Goal: Entertainment & Leisure: Consume media (video, audio)

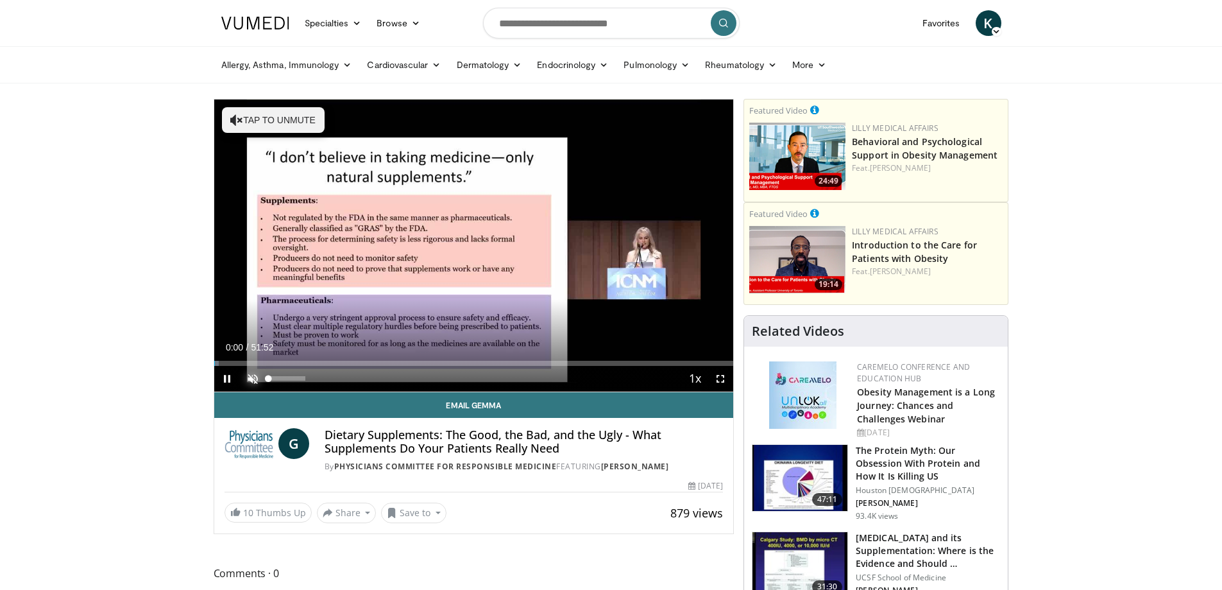
click at [250, 379] on span "Video Player" at bounding box center [253, 379] width 26 height 26
click at [226, 378] on span "Video Player" at bounding box center [227, 379] width 26 height 26
click at [296, 377] on div "74%" at bounding box center [287, 378] width 37 height 4
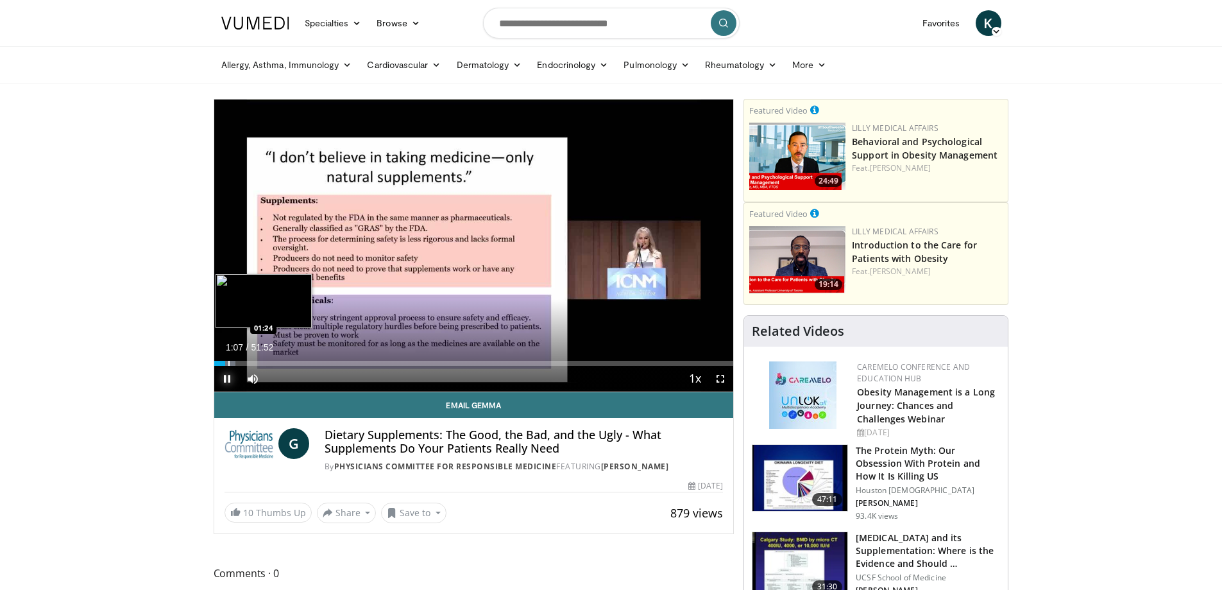
click at [228, 361] on div "Progress Bar" at bounding box center [228, 363] width 1 height 5
click at [232, 362] on div "Progress Bar" at bounding box center [232, 363] width 1 height 5
click at [238, 364] on div "Progress Bar" at bounding box center [238, 363] width 1 height 5
click at [241, 364] on div "Progress Bar" at bounding box center [241, 363] width 1 height 5
click at [246, 363] on div "Progress Bar" at bounding box center [245, 363] width 1 height 5
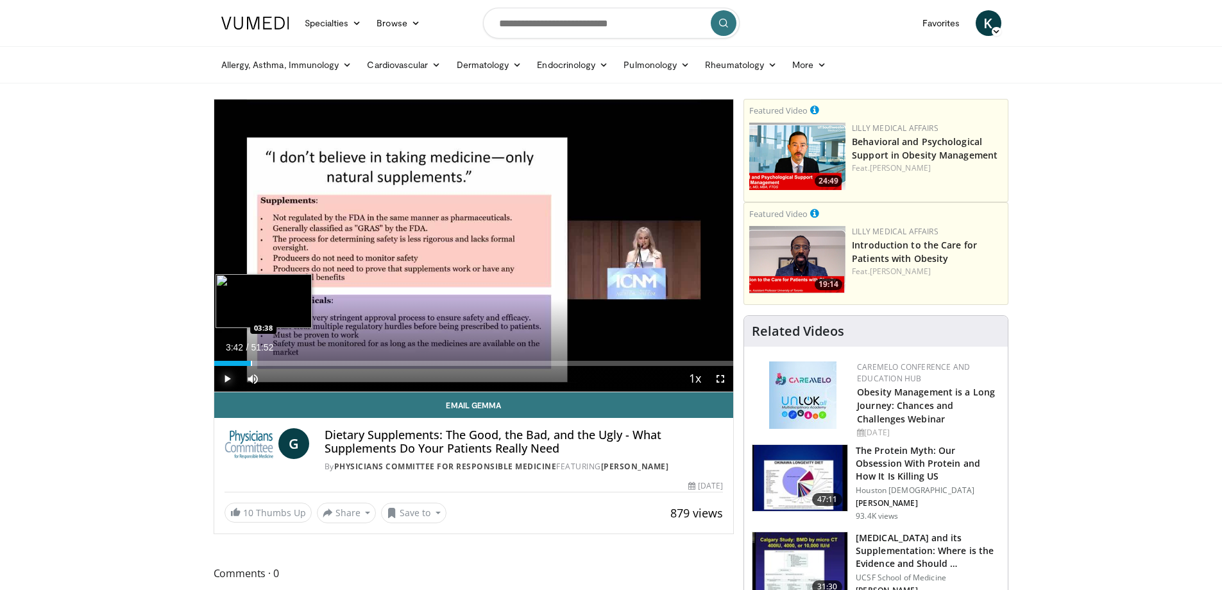
click at [251, 362] on div "Progress Bar" at bounding box center [251, 363] width 1 height 5
click at [255, 362] on div "Progress Bar" at bounding box center [255, 363] width 1 height 5
click at [260, 362] on div "Progress Bar" at bounding box center [260, 363] width 1 height 5
click at [264, 362] on div "Progress Bar" at bounding box center [264, 363] width 1 height 5
click at [269, 362] on div "Progress Bar" at bounding box center [269, 363] width 1 height 5
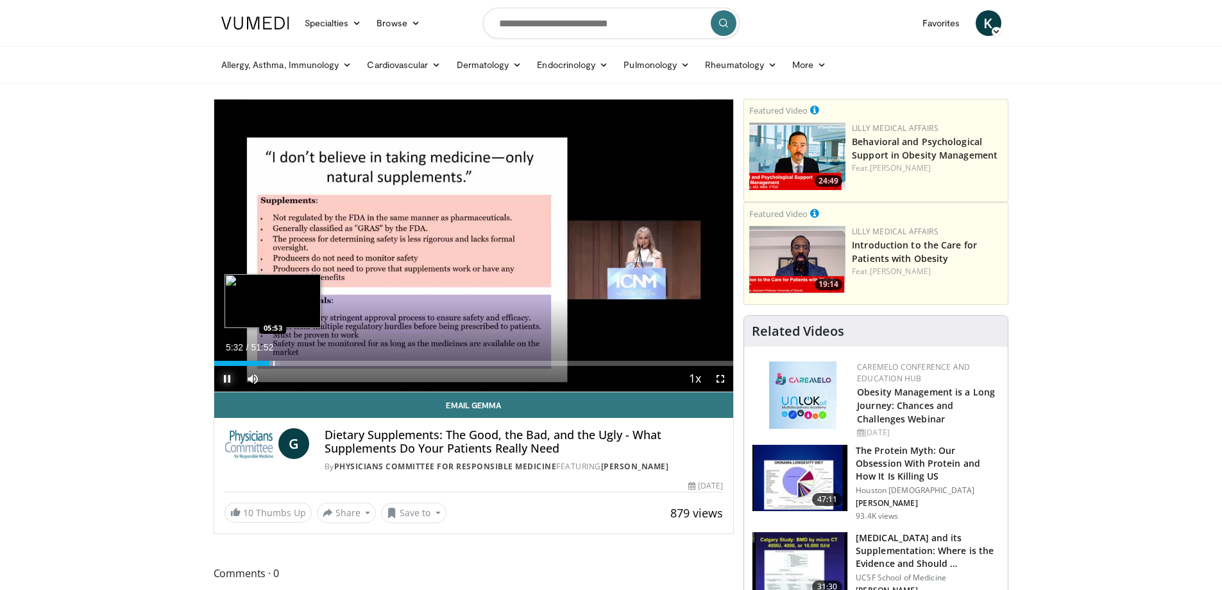
click at [273, 363] on div "Progress Bar" at bounding box center [273, 363] width 1 height 5
click at [282, 362] on div "Progress Bar" at bounding box center [282, 363] width 1 height 5
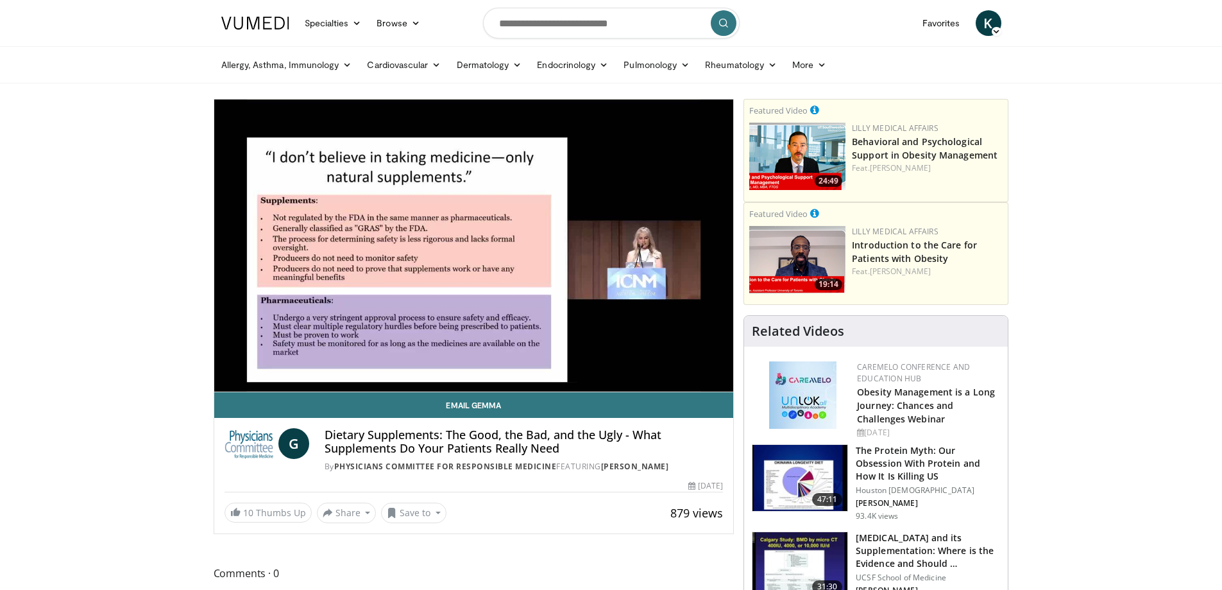
click at [284, 362] on div "10 seconds Tap to unmute" at bounding box center [474, 245] width 520 height 292
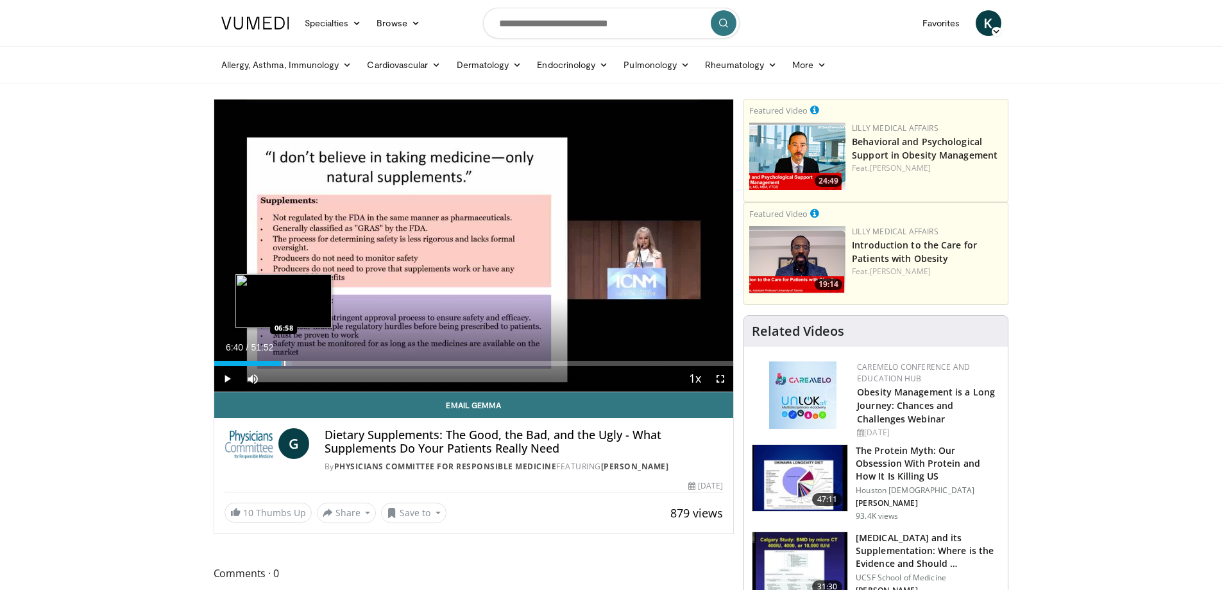
click at [284, 362] on div "Progress Bar" at bounding box center [284, 363] width 1 height 5
click at [230, 377] on span "Video Player" at bounding box center [227, 379] width 26 height 26
click at [287, 362] on div "Progress Bar" at bounding box center [287, 363] width 1 height 5
click at [291, 362] on div "Progress Bar" at bounding box center [291, 363] width 1 height 5
click at [318, 364] on div "Progress Bar" at bounding box center [318, 363] width 1 height 5
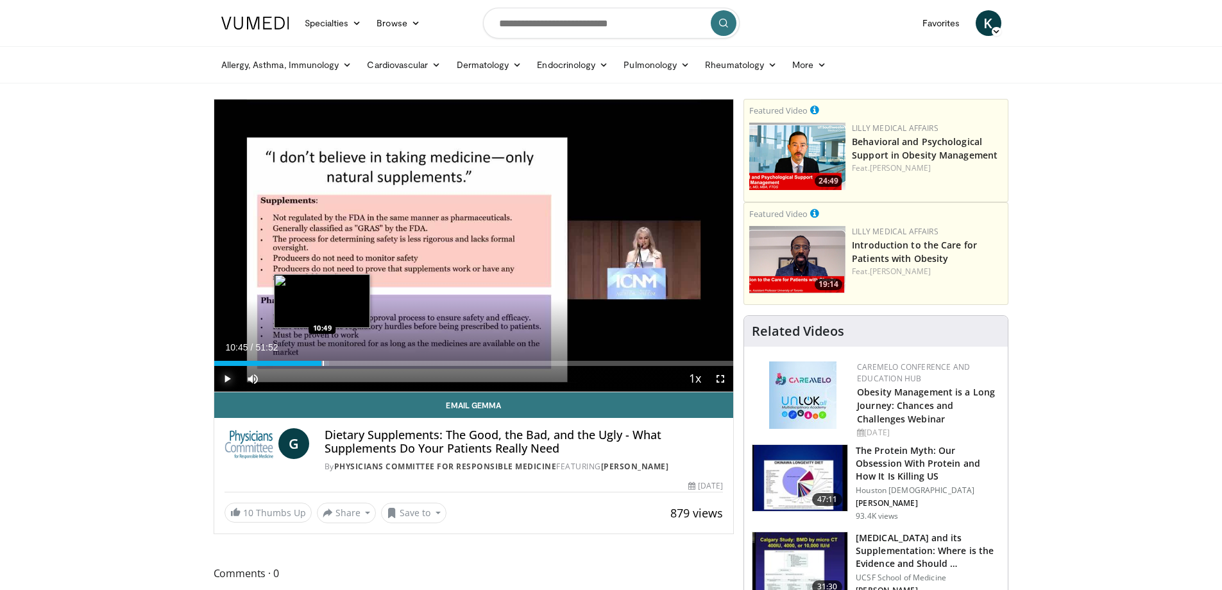
click at [323, 362] on div "Progress Bar" at bounding box center [323, 363] width 1 height 5
click at [328, 364] on div "Progress Bar" at bounding box center [328, 363] width 1 height 5
click at [334, 361] on div "Progress Bar" at bounding box center [334, 363] width 1 height 5
click at [332, 362] on div "Progress Bar" at bounding box center [332, 363] width 1 height 5
click at [336, 361] on div "Progress Bar" at bounding box center [336, 363] width 1 height 5
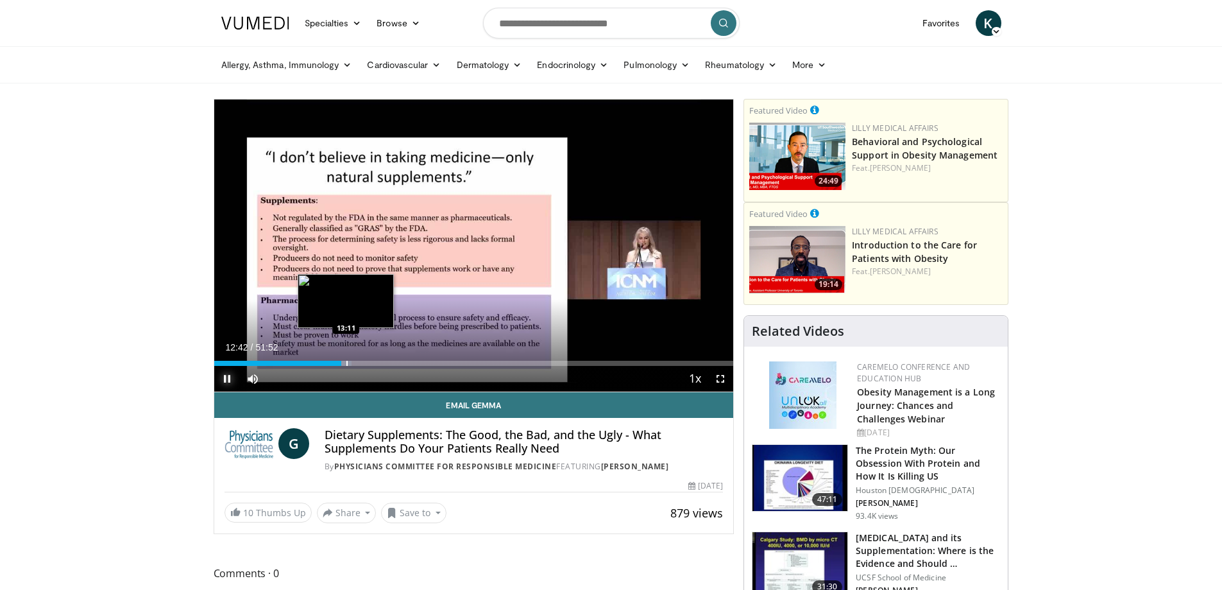
click at [346, 361] on div "Progress Bar" at bounding box center [346, 363] width 1 height 5
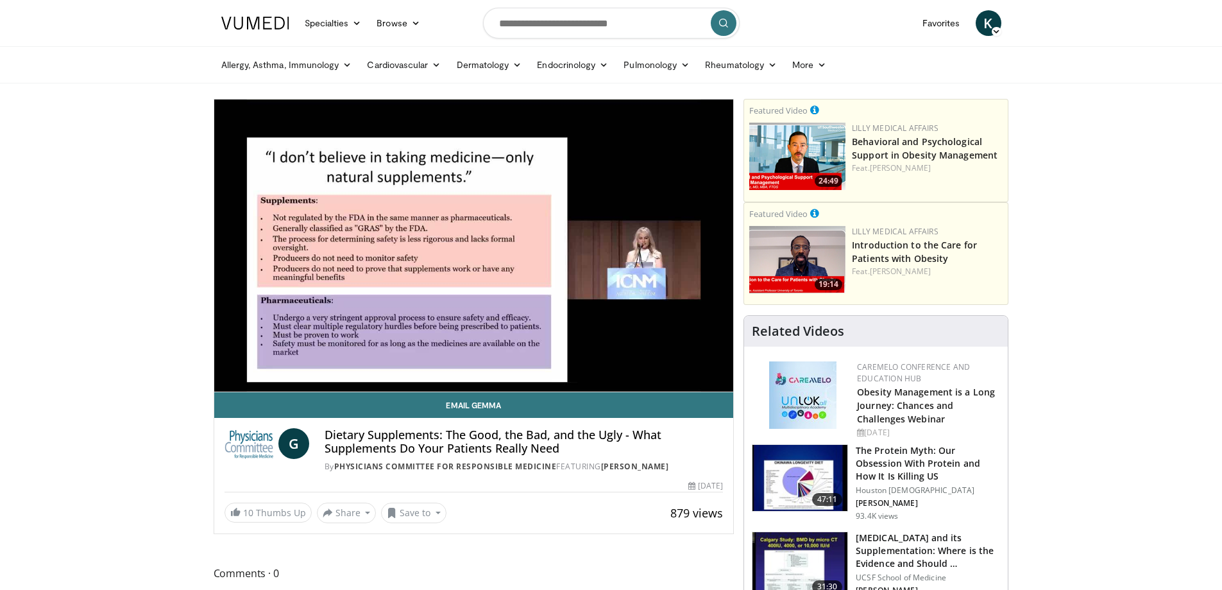
click at [355, 363] on video-js "**********" at bounding box center [474, 245] width 520 height 293
click at [355, 363] on div "10 seconds Tap to unmute" at bounding box center [474, 245] width 520 height 292
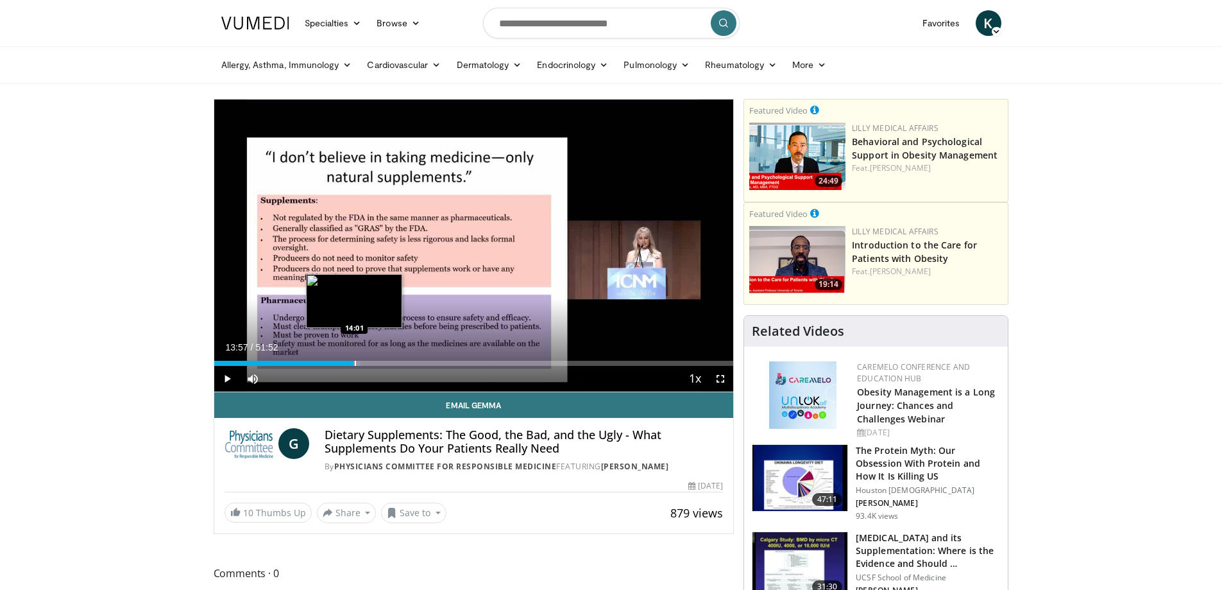
click at [355, 364] on div "Progress Bar" at bounding box center [355, 363] width 1 height 5
click at [359, 364] on div "Progress Bar" at bounding box center [359, 363] width 1 height 5
click at [363, 364] on div "Progress Bar" at bounding box center [363, 363] width 1 height 5
click at [369, 364] on div "Progress Bar" at bounding box center [369, 363] width 1 height 5
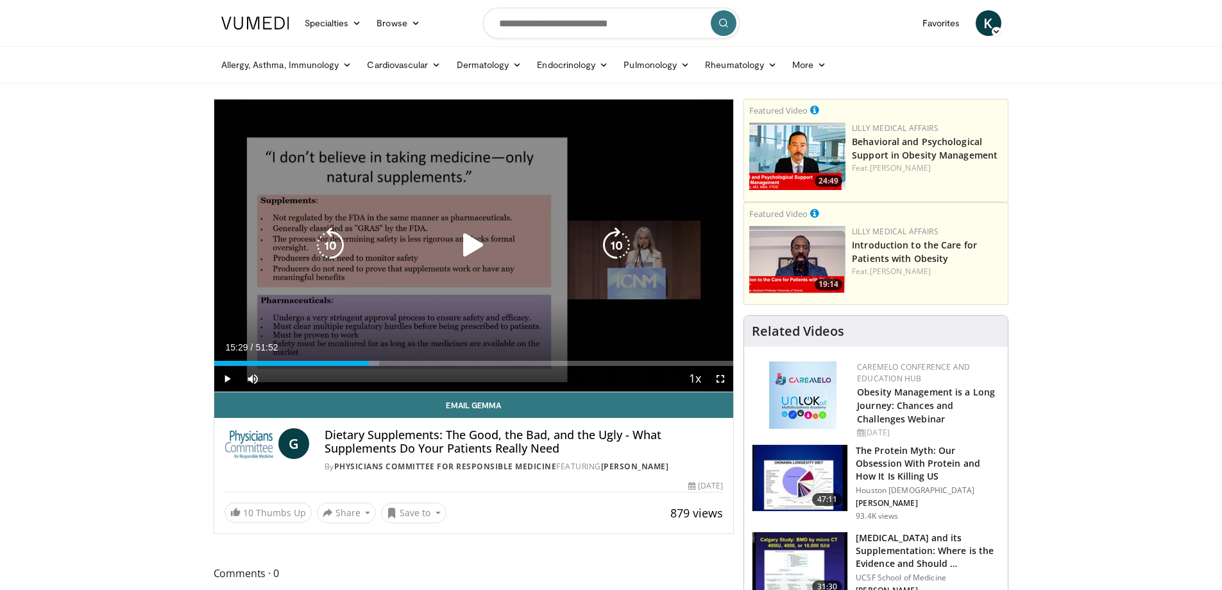
click at [464, 241] on icon "Video Player" at bounding box center [473, 245] width 36 height 36
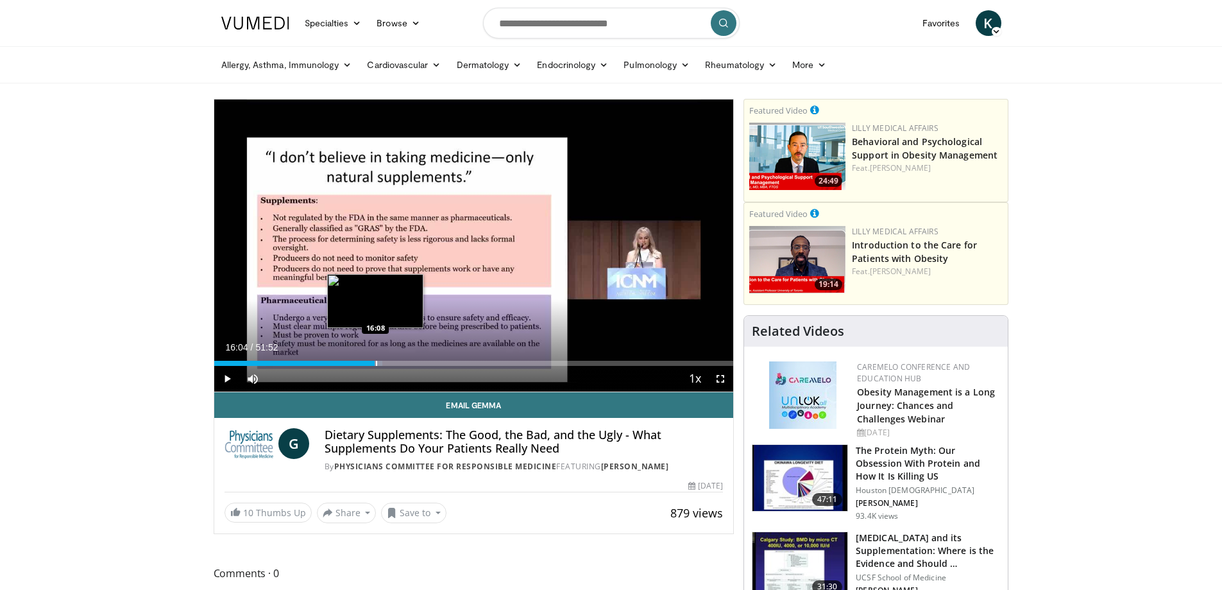
click at [376, 362] on div "Progress Bar" at bounding box center [376, 363] width 1 height 5
click at [380, 362] on div "Progress Bar" at bounding box center [380, 363] width 1 height 5
click at [380, 363] on div "Progress Bar" at bounding box center [380, 363] width 1 height 5
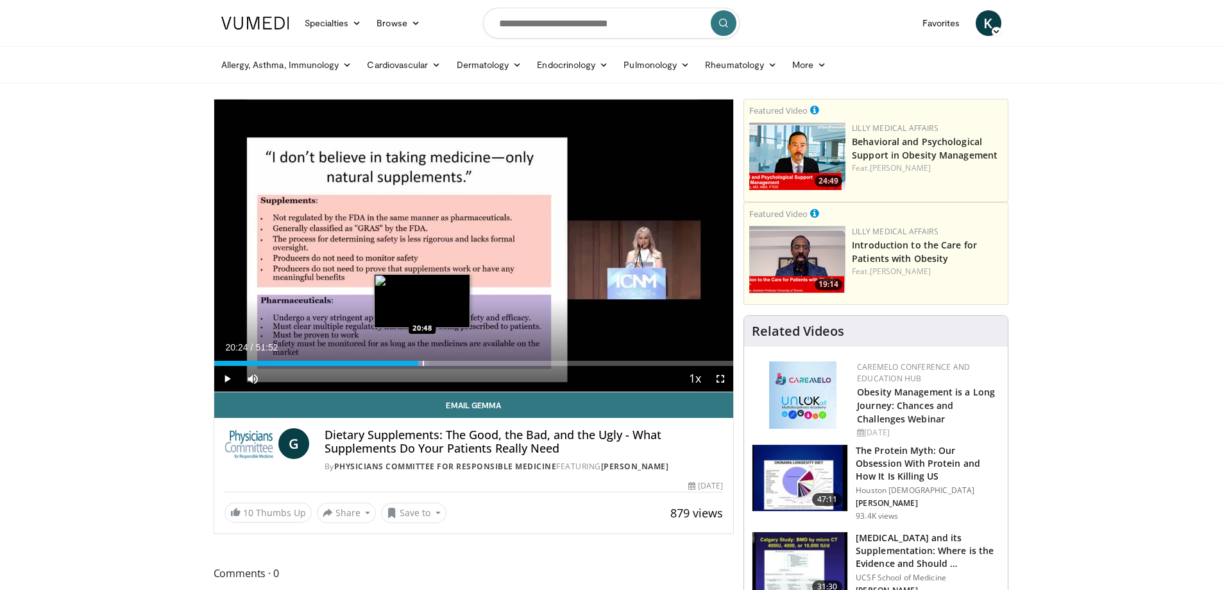
click at [423, 362] on div "Progress Bar" at bounding box center [423, 363] width 1 height 5
click at [428, 364] on div "Progress Bar" at bounding box center [427, 363] width 1 height 5
click at [432, 363] on div "Progress Bar" at bounding box center [432, 363] width 1 height 5
click at [436, 362] on div "Progress Bar" at bounding box center [436, 363] width 1 height 5
click at [442, 362] on div "Progress Bar" at bounding box center [442, 363] width 1 height 5
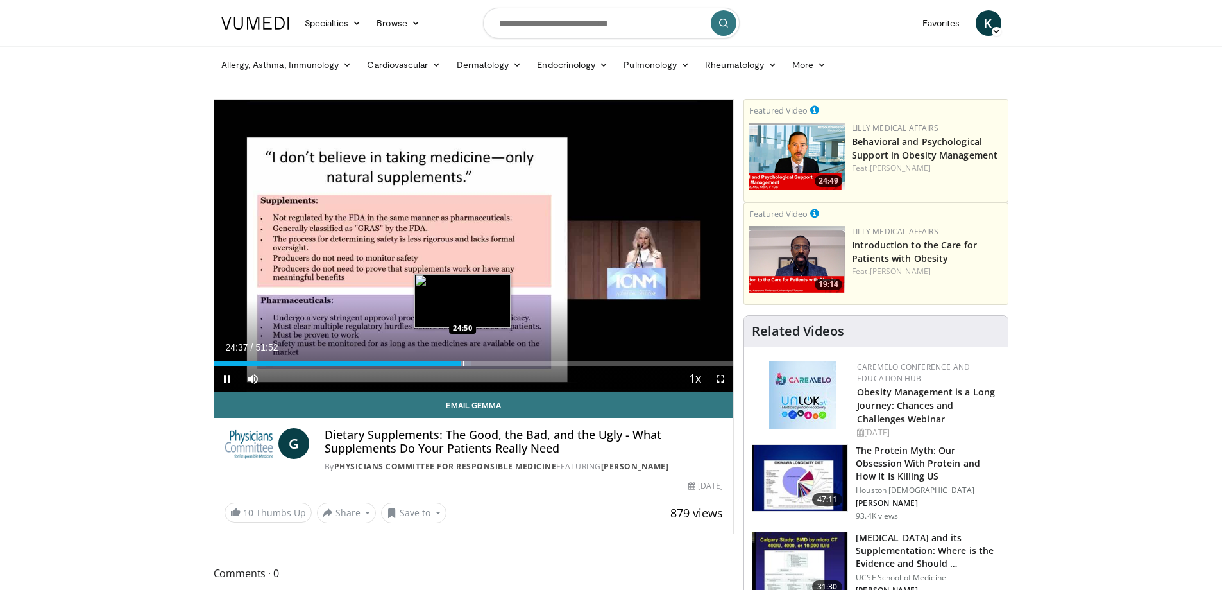
click at [463, 364] on div "Progress Bar" at bounding box center [463, 363] width 1 height 5
click at [466, 364] on div "Progress Bar" at bounding box center [466, 363] width 1 height 5
click at [470, 362] on div "Progress Bar" at bounding box center [470, 363] width 1 height 5
click at [473, 362] on div "Progress Bar" at bounding box center [473, 363] width 1 height 5
click at [473, 364] on div "Progress Bar" at bounding box center [473, 363] width 1 height 5
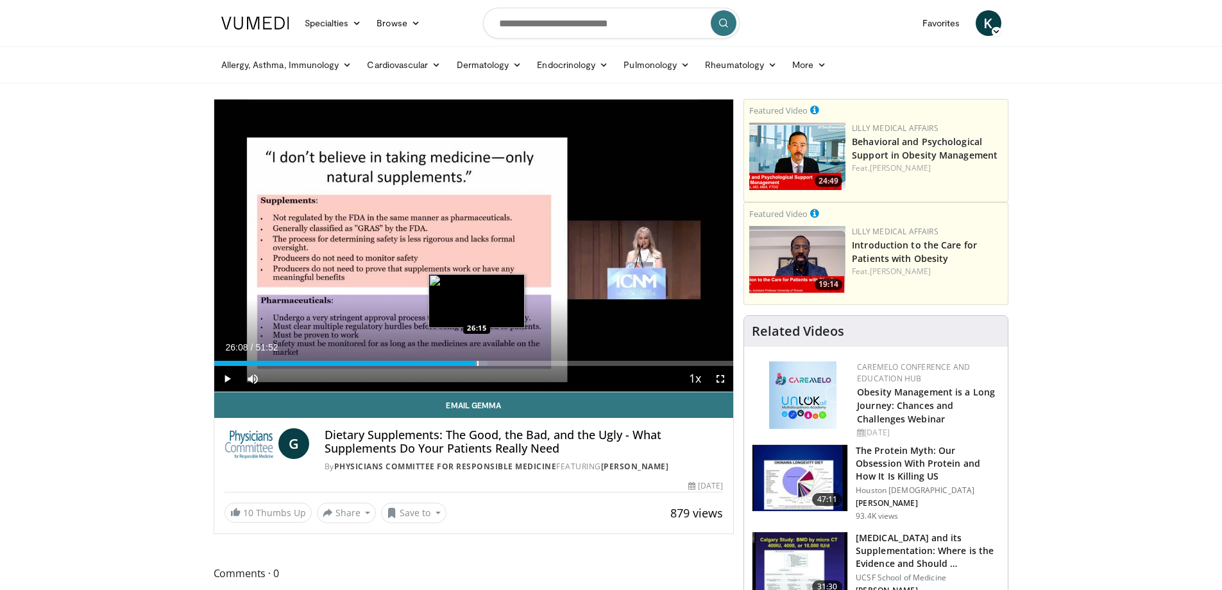
click at [477, 362] on div "Progress Bar" at bounding box center [477, 363] width 1 height 5
click at [478, 361] on div "Progress Bar" at bounding box center [478, 363] width 1 height 5
click at [485, 361] on div "Progress Bar" at bounding box center [485, 363] width 1 height 5
click at [489, 362] on div "Progress Bar" at bounding box center [489, 363] width 1 height 5
click at [503, 363] on div "Progress Bar" at bounding box center [503, 363] width 1 height 5
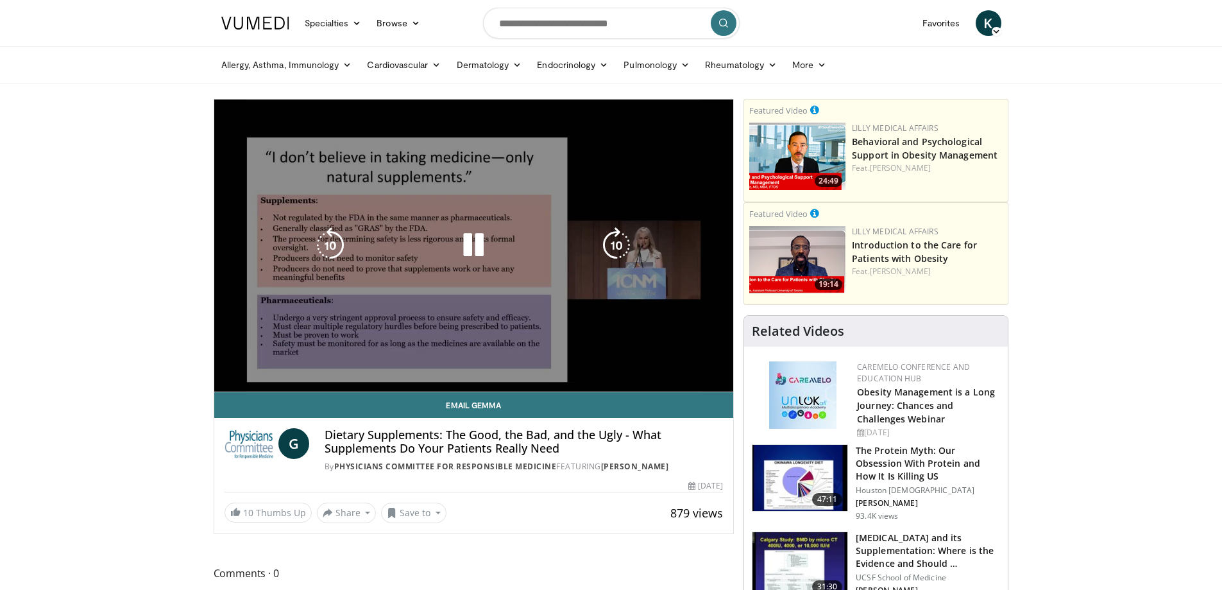
click at [505, 362] on div "10 seconds Tap to unmute" at bounding box center [474, 245] width 520 height 292
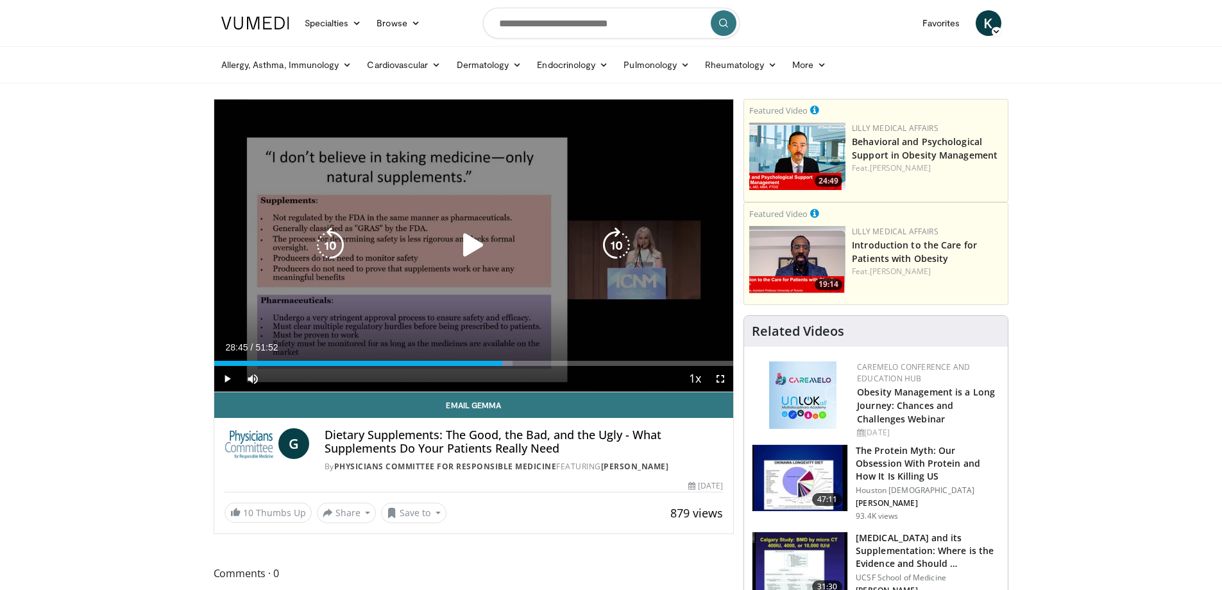
click at [0, 0] on div "Progress Bar" at bounding box center [0, 0] width 0 height 0
click at [481, 255] on icon "Video Player" at bounding box center [473, 245] width 36 height 36
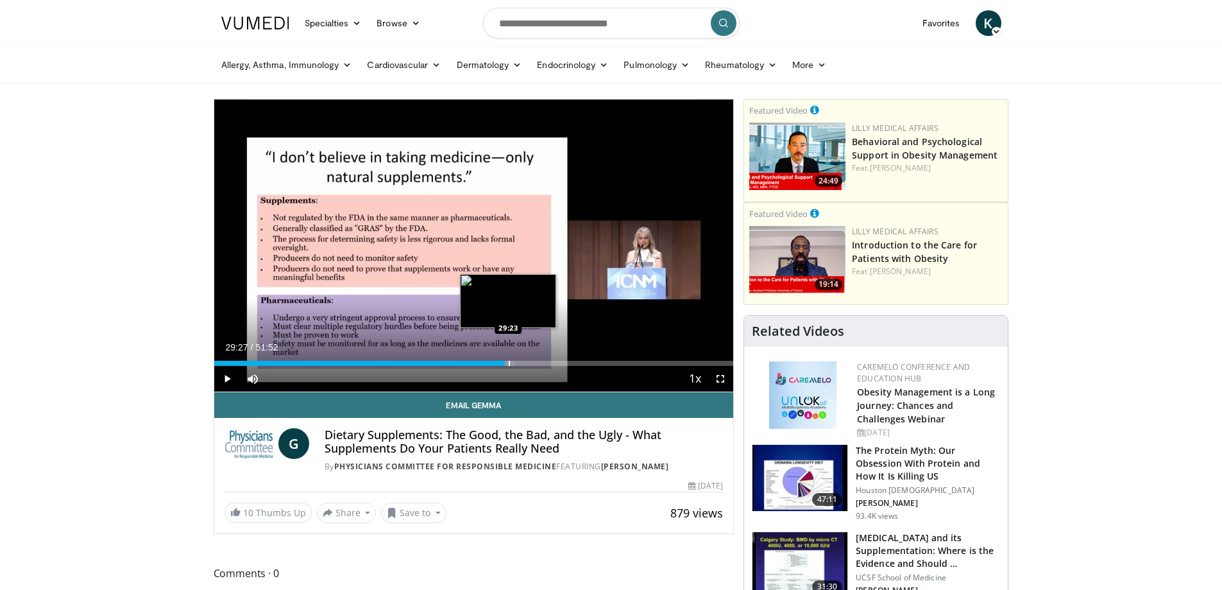
click at [509, 361] on div "Progress Bar" at bounding box center [509, 363] width 1 height 5
click at [513, 363] on div "Progress Bar" at bounding box center [513, 363] width 1 height 5
click at [516, 362] on div "Progress Bar" at bounding box center [516, 363] width 1 height 5
click at [520, 362] on div "Progress Bar" at bounding box center [520, 363] width 1 height 5
click at [523, 362] on div "Progress Bar" at bounding box center [522, 363] width 1 height 5
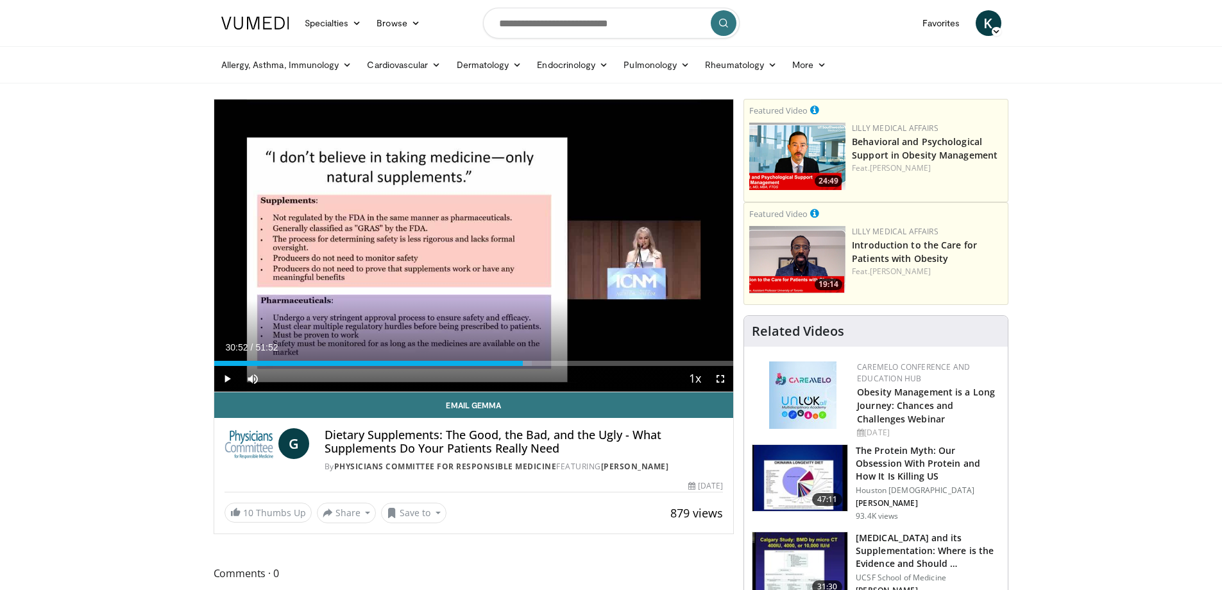
click at [528, 361] on div "Progress Bar" at bounding box center [528, 363] width 1 height 5
click at [535, 363] on div "Progress Bar" at bounding box center [535, 363] width 1 height 5
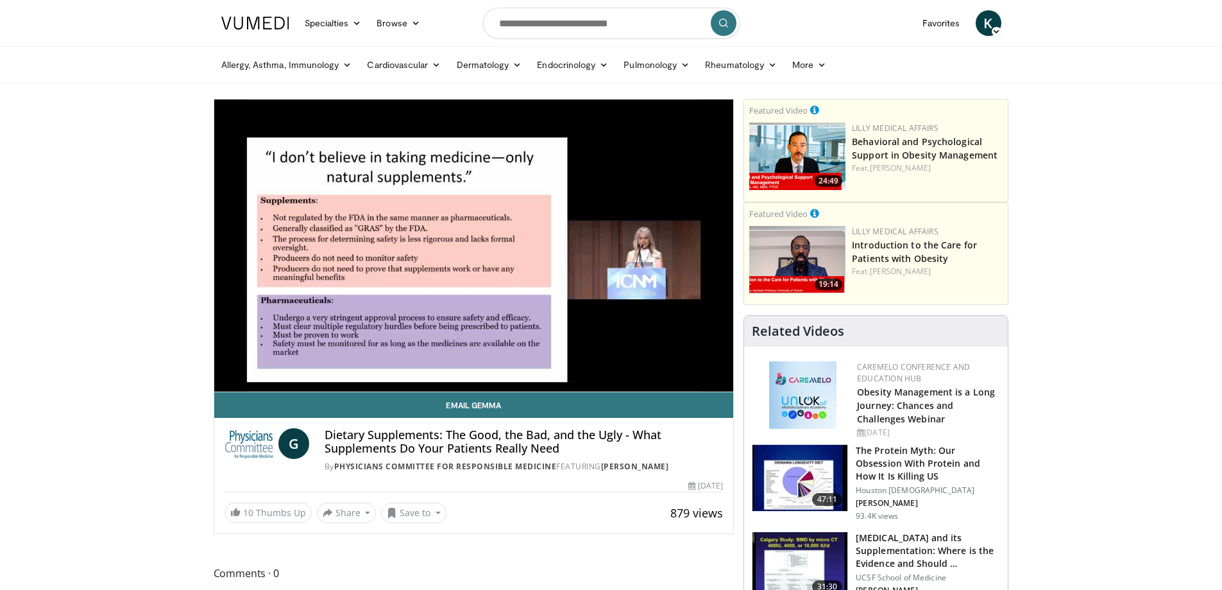
click at [547, 362] on video-js "**********" at bounding box center [474, 245] width 520 height 293
click at [547, 362] on div "10 seconds Tap to unmute" at bounding box center [474, 245] width 520 height 292
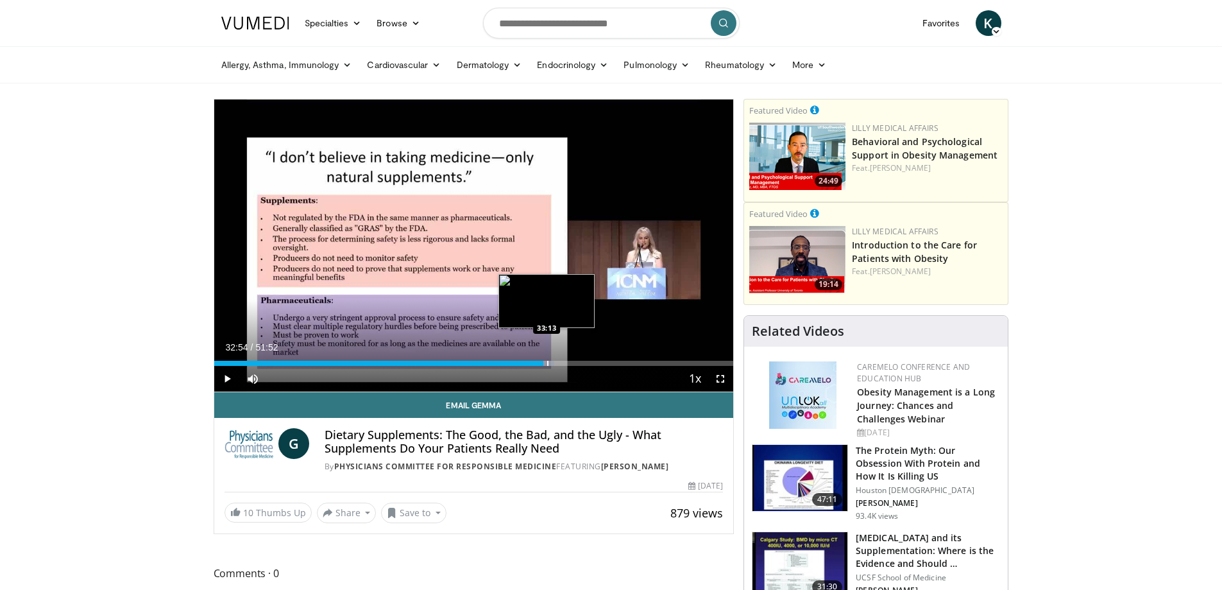
click at [547, 362] on div "Progress Bar" at bounding box center [547, 363] width 1 height 5
click at [554, 344] on div "Current Time 33:17 / Duration 51:52" at bounding box center [474, 347] width 520 height 12
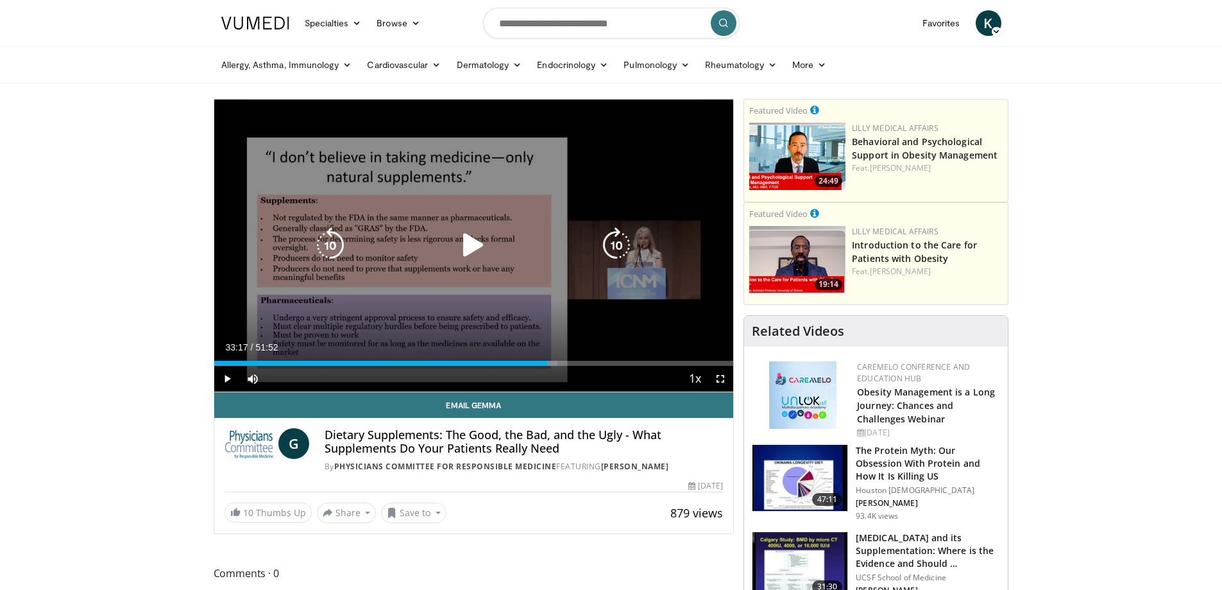
drag, startPoint x: 467, startPoint y: 245, endPoint x: 488, endPoint y: 259, distance: 25.1
click at [468, 243] on icon "Video Player" at bounding box center [473, 245] width 36 height 36
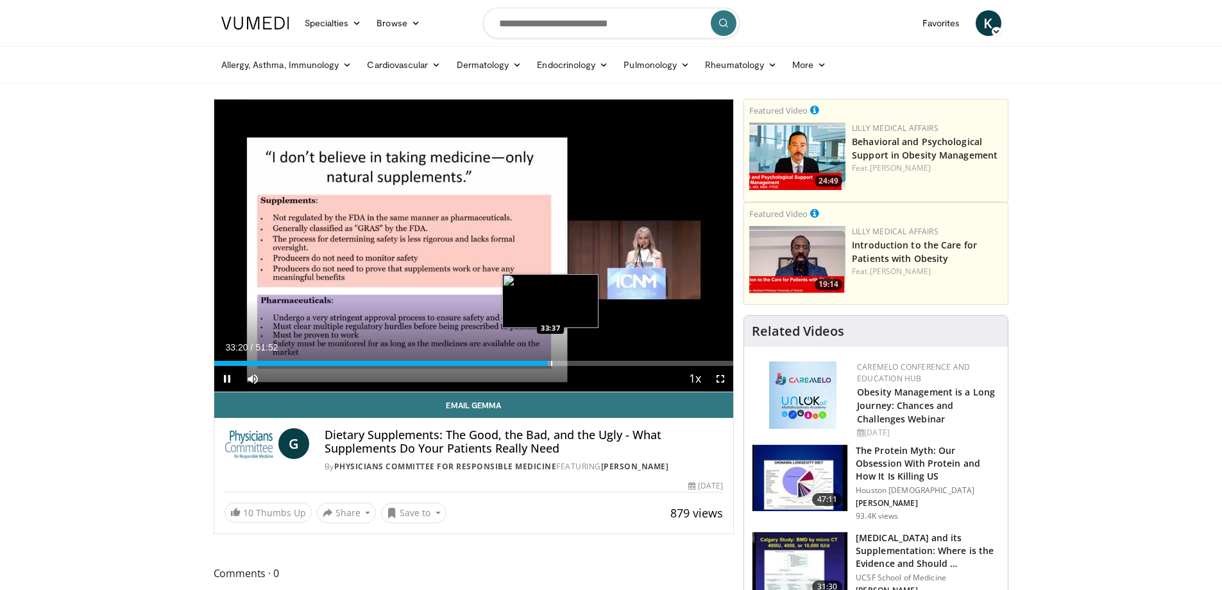
click at [551, 362] on div "Progress Bar" at bounding box center [551, 363] width 1 height 5
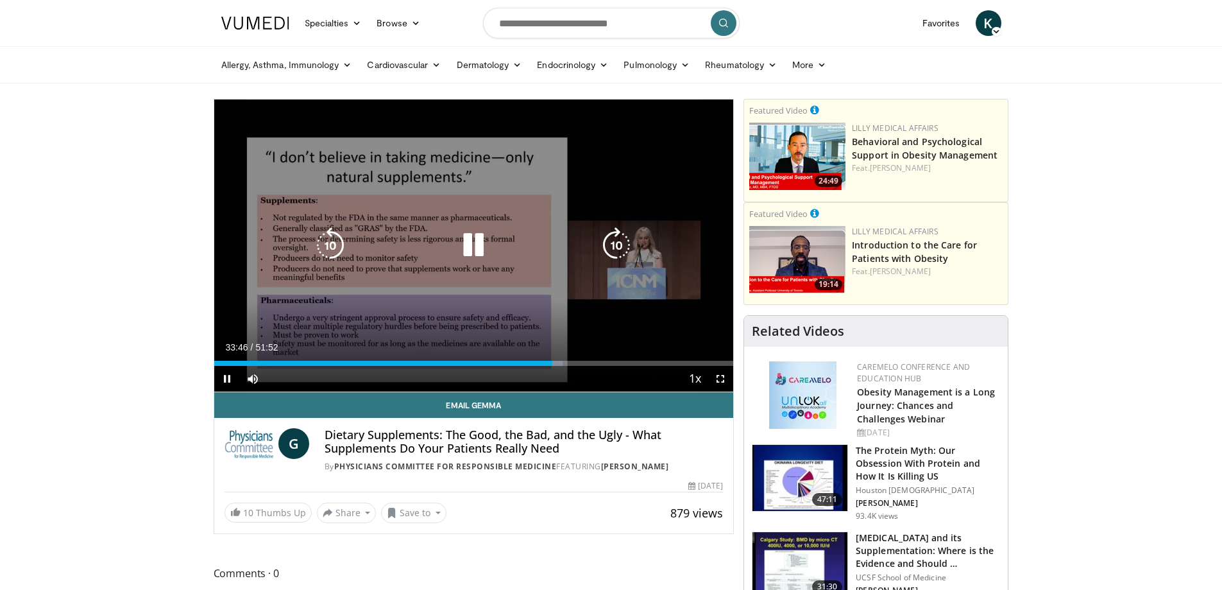
click at [0, 0] on div "Progress Bar" at bounding box center [0, 0] width 0 height 0
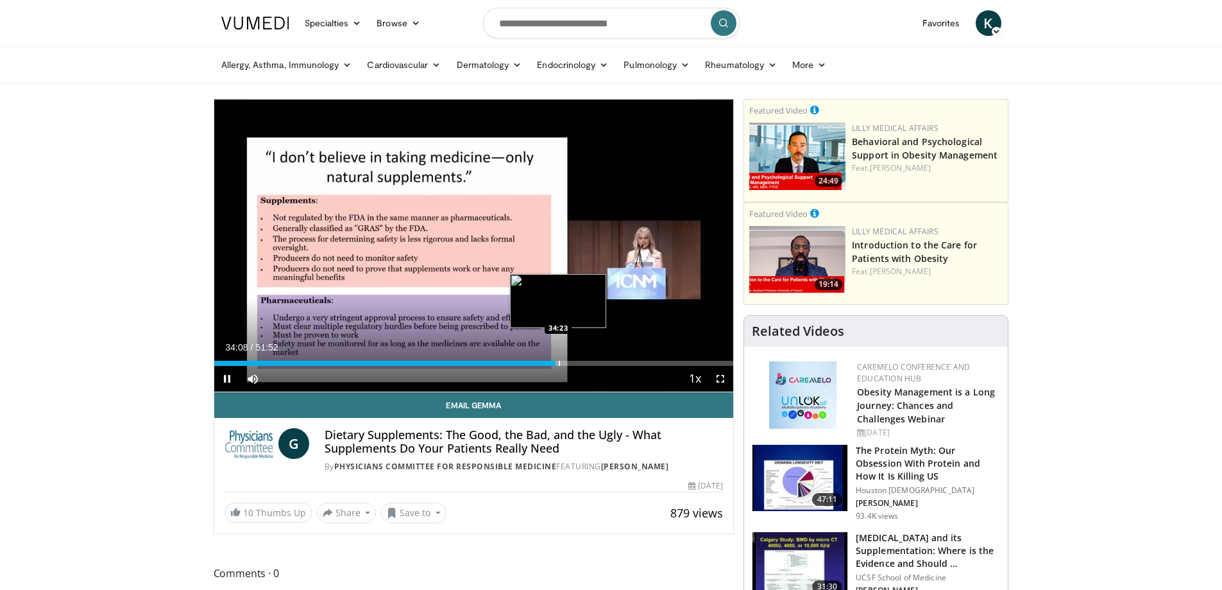
click at [559, 361] on div "Progress Bar" at bounding box center [559, 363] width 1 height 5
click at [720, 376] on span "Video Player" at bounding box center [721, 379] width 26 height 26
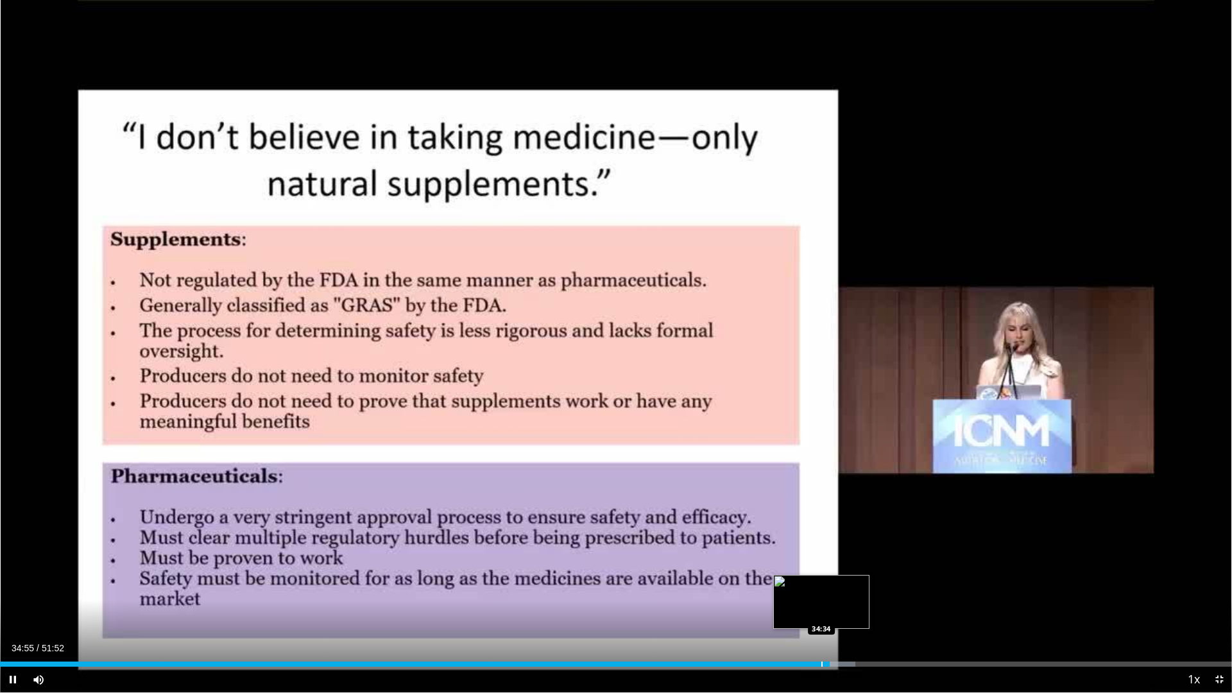
click at [821, 589] on div "Progress Bar" at bounding box center [821, 663] width 1 height 5
click at [824, 589] on div "Loaded : 69.41% 34:41 34:42" at bounding box center [616, 663] width 1232 height 5
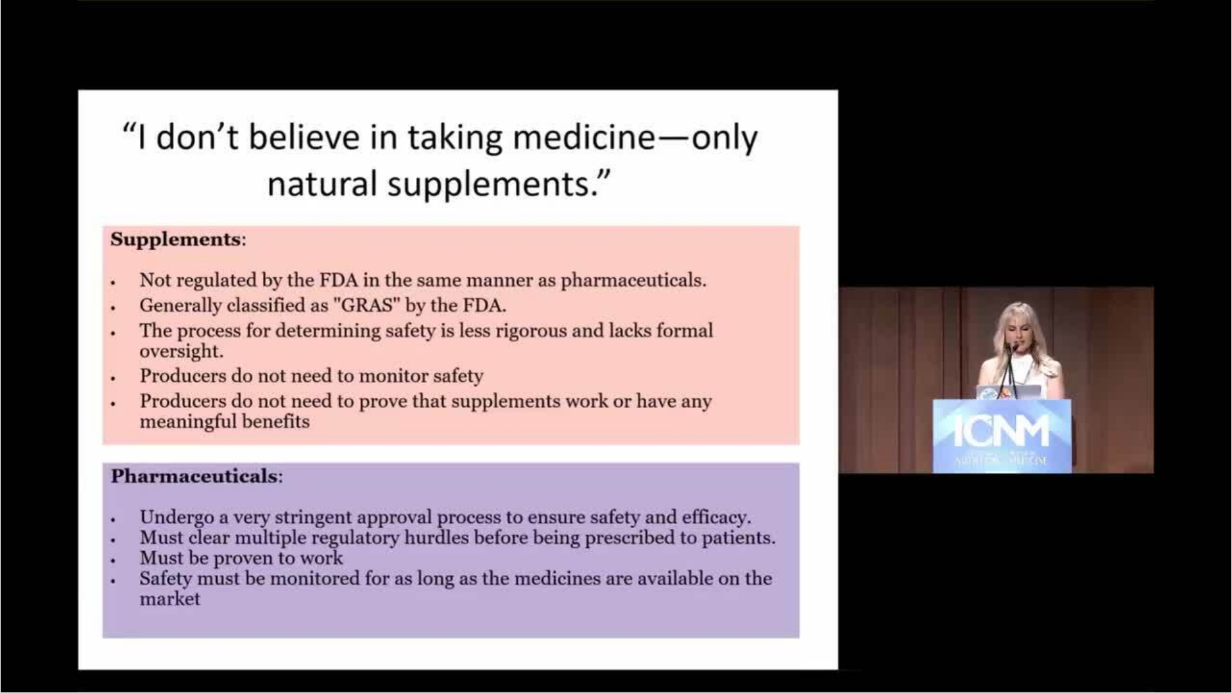
click at [863, 589] on video-js "**********" at bounding box center [616, 346] width 1232 height 693
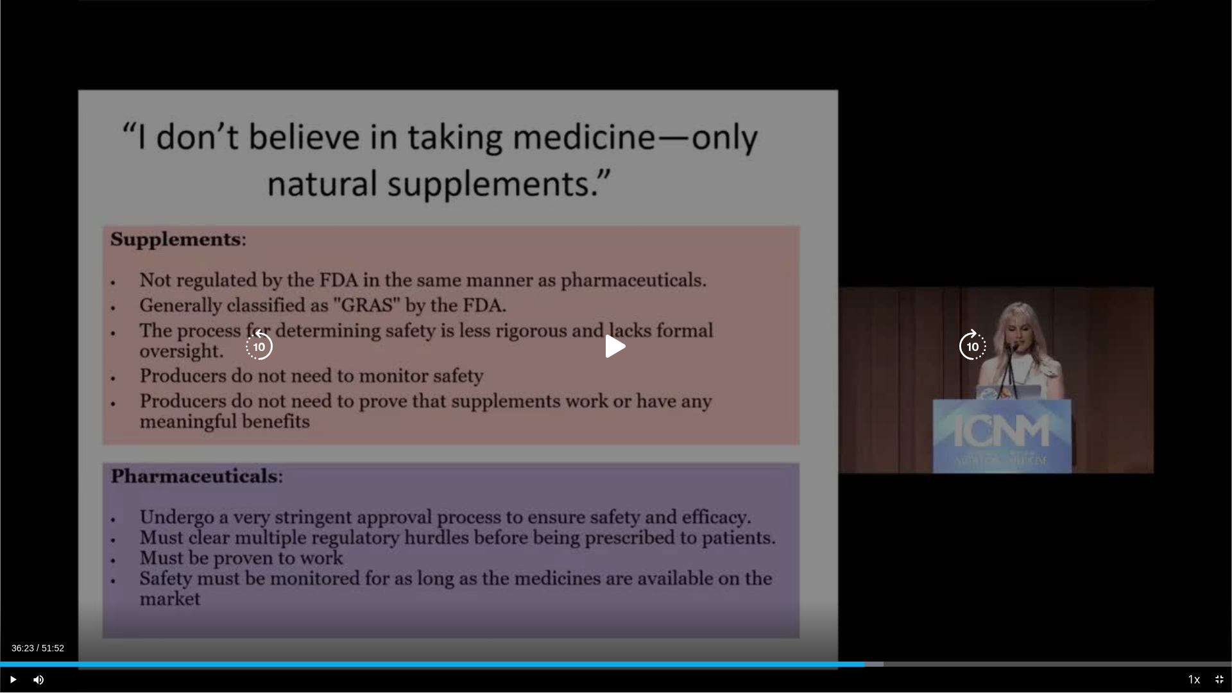
click at [864, 589] on div "Loaded : 71.72% 36:10 36:18" at bounding box center [616, 663] width 1232 height 5
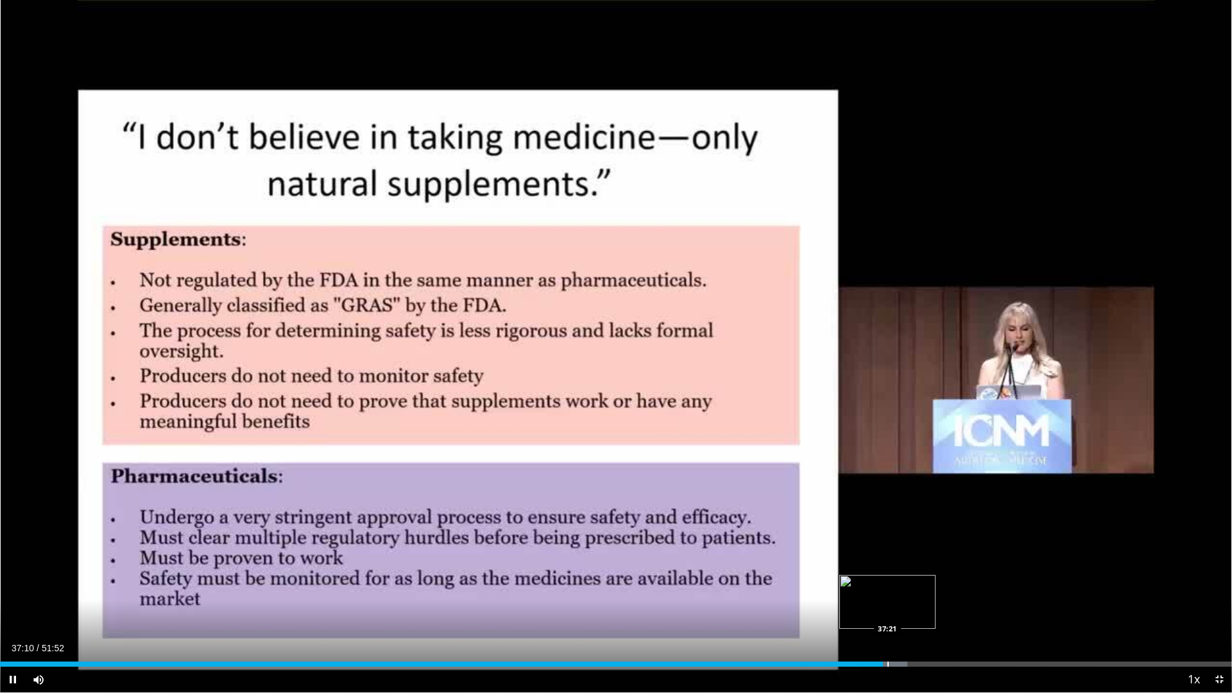
click at [887, 589] on div "Progress Bar" at bounding box center [887, 663] width 1 height 5
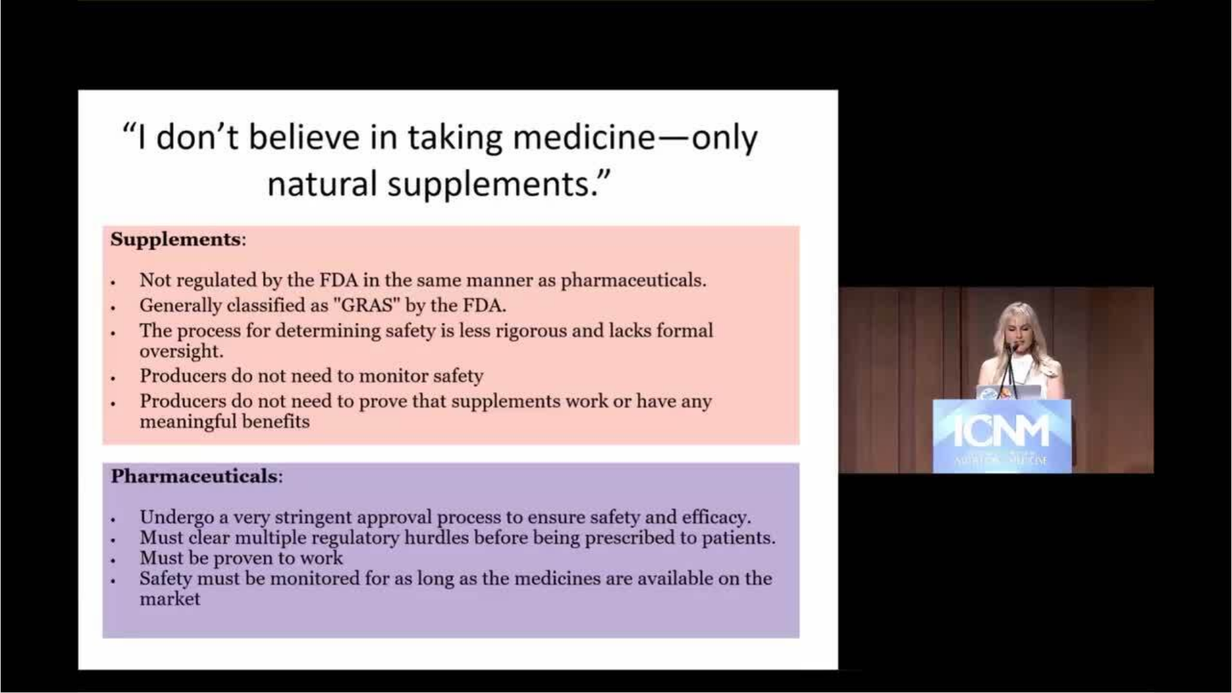
click at [892, 589] on div "10 seconds Tap to unmute" at bounding box center [616, 346] width 1232 height 692
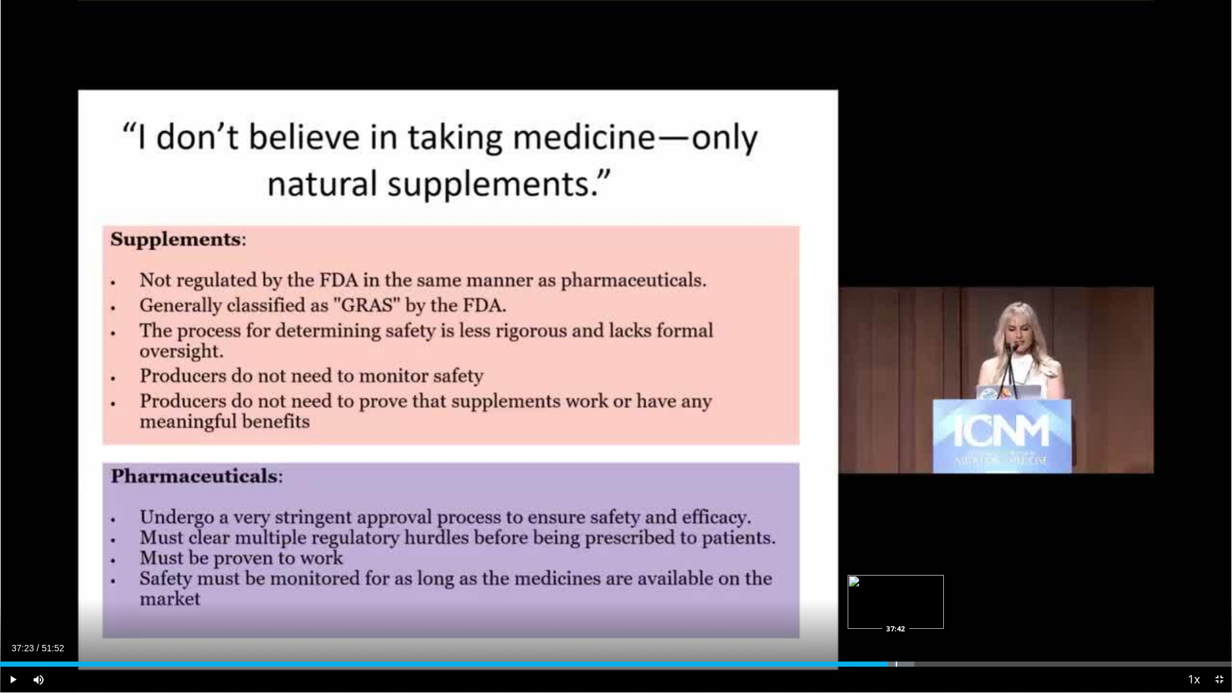
click at [895, 589] on div "Progress Bar" at bounding box center [895, 663] width 1 height 5
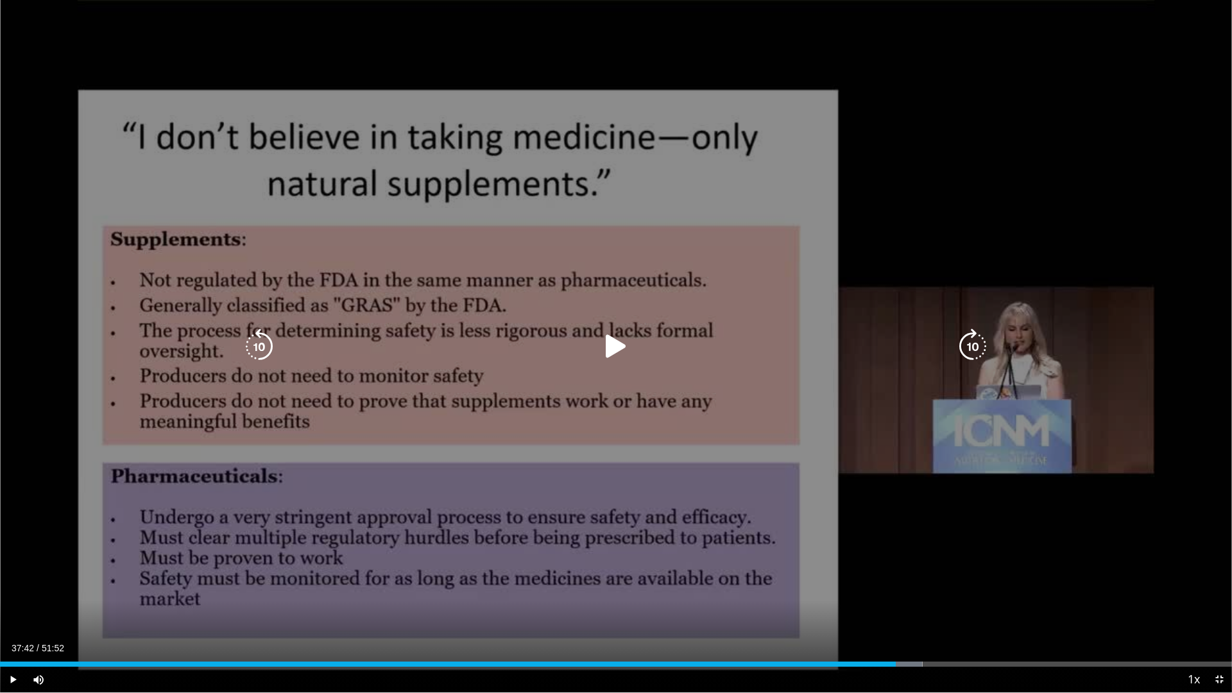
click at [858, 535] on div "10 seconds Tap to unmute" at bounding box center [616, 346] width 1232 height 692
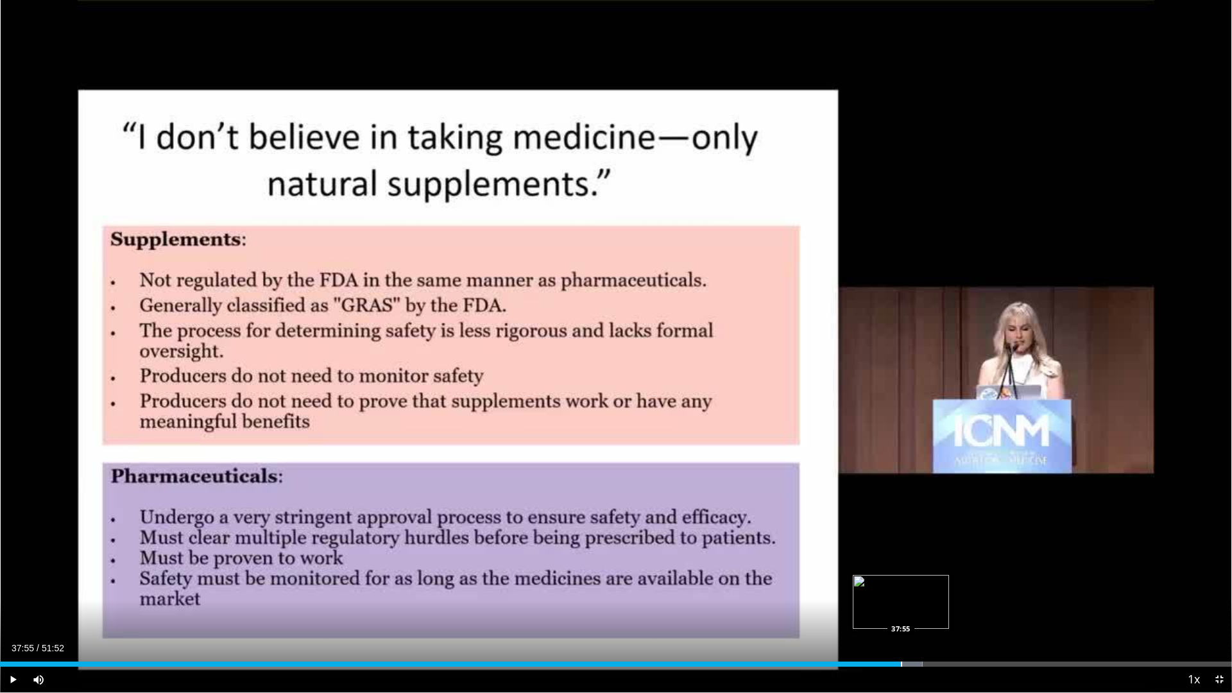
click at [901, 589] on div "Progress Bar" at bounding box center [901, 663] width 1 height 5
click at [906, 589] on div "Progress Bar" at bounding box center [906, 663] width 1 height 5
click at [912, 589] on div "Progress Bar" at bounding box center [912, 663] width 1 height 5
click at [917, 589] on div "Progress Bar" at bounding box center [917, 663] width 1 height 5
click at [926, 589] on div "Progress Bar" at bounding box center [926, 663] width 1 height 5
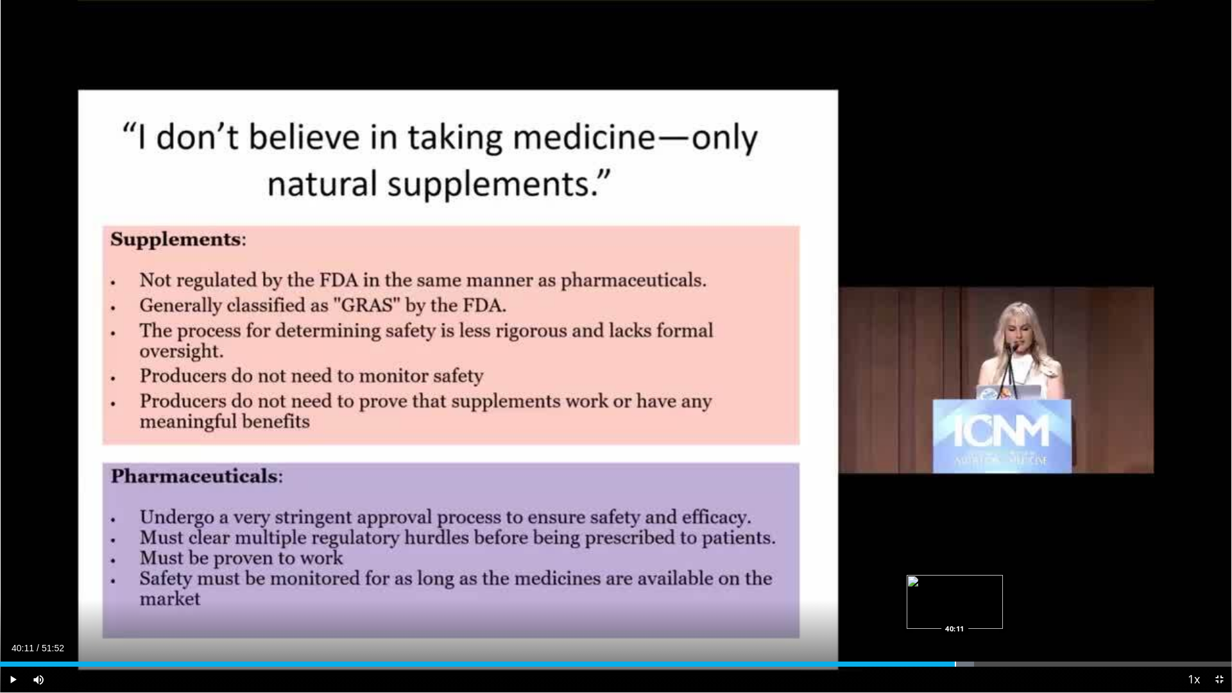
click at [954, 589] on div "Progress Bar" at bounding box center [954, 663] width 1 height 5
click at [965, 589] on div "Progress Bar" at bounding box center [965, 663] width 1 height 5
click at [974, 589] on div "Progress Bar" at bounding box center [974, 663] width 1 height 5
click at [994, 589] on div "Progress Bar" at bounding box center [994, 663] width 1 height 5
click at [1045, 589] on div "Progress Bar" at bounding box center [1045, 663] width 1 height 5
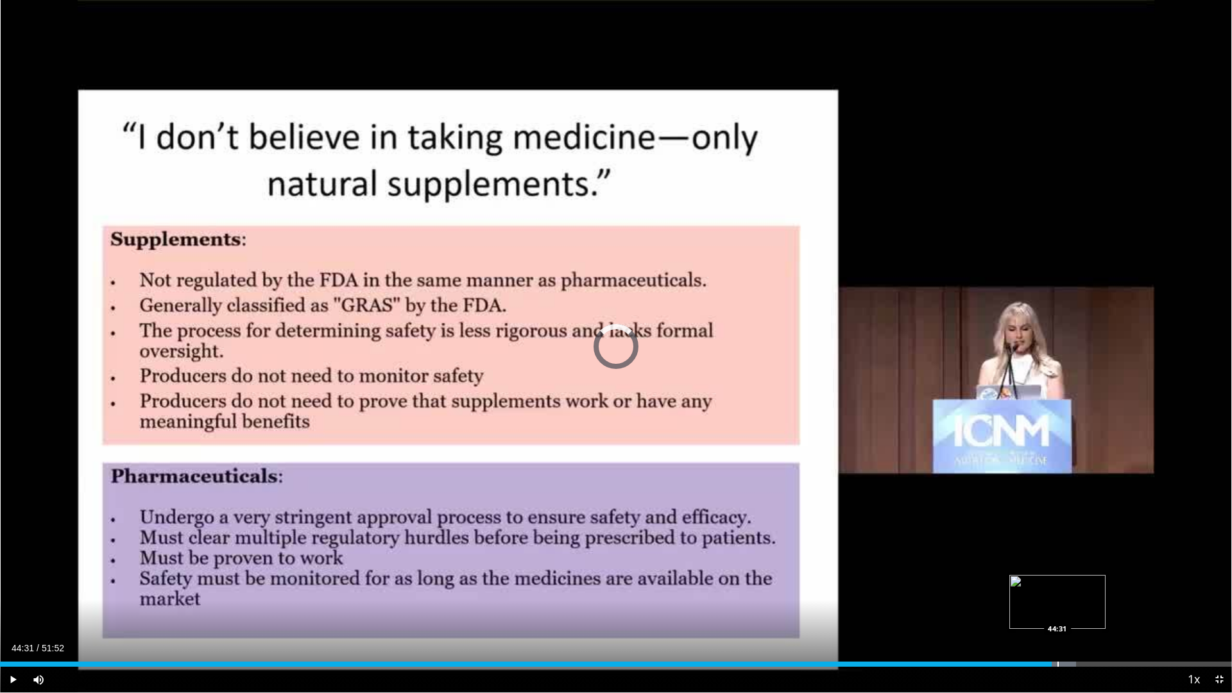
click at [1057, 589] on div "Progress Bar" at bounding box center [1057, 663] width 1 height 5
click at [1170, 589] on div "Loaded : 97.54% 49:32 49:16" at bounding box center [616, 660] width 1232 height 12
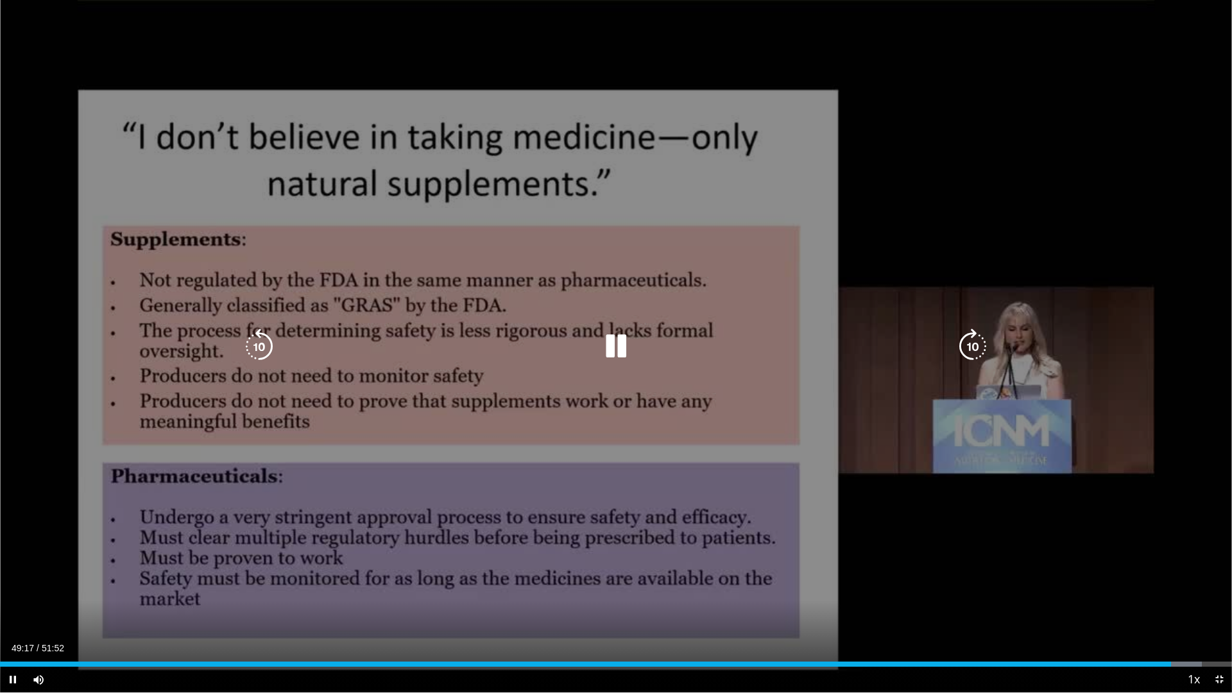
click at [1092, 589] on div "10 seconds Tap to unmute" at bounding box center [616, 346] width 1232 height 692
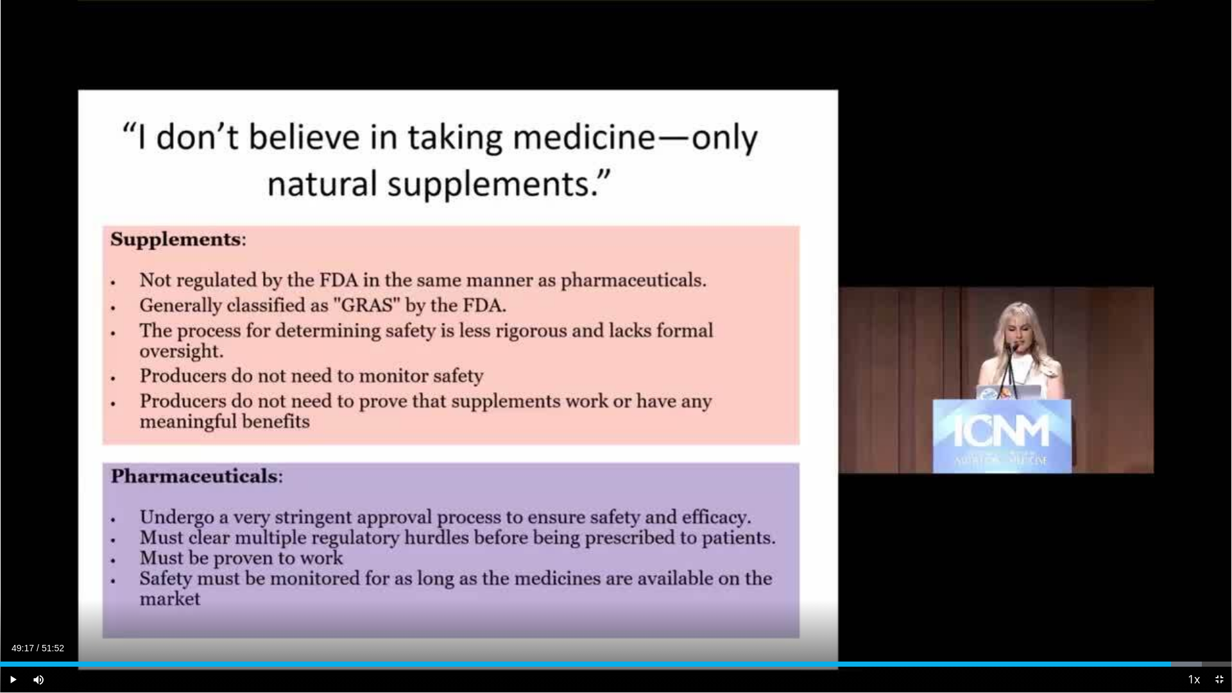
click at [1176, 589] on div "Progress Bar" at bounding box center [1176, 663] width 1 height 5
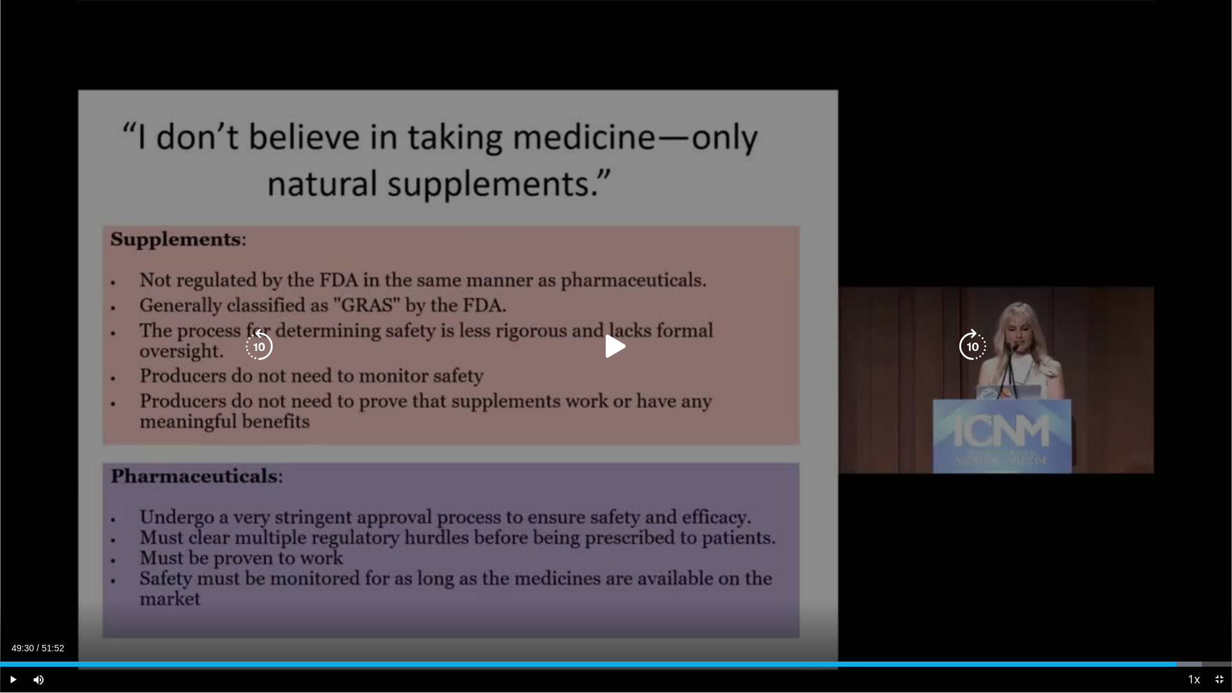
click at [836, 515] on div "10 seconds Tap to unmute" at bounding box center [616, 346] width 1232 height 692
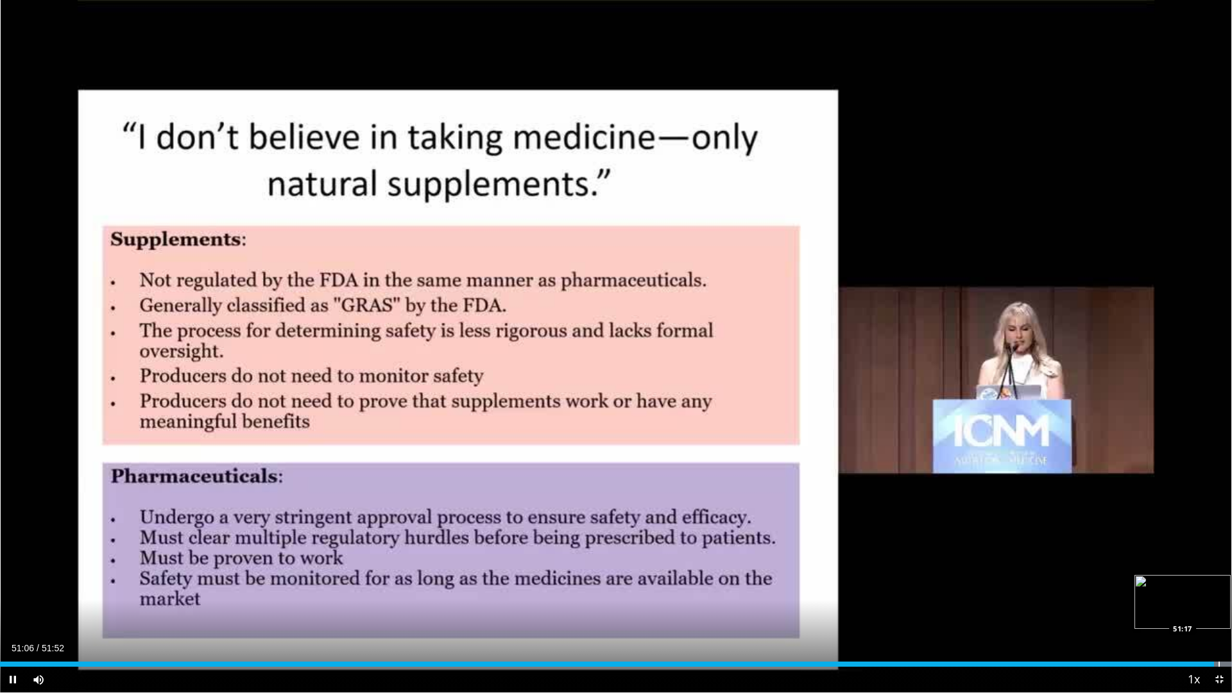
click at [1217, 589] on div "Loaded : 100.00% 51:06 51:17" at bounding box center [616, 663] width 1232 height 5
click at [1221, 589] on div "Loaded : 100.00% 51:19 51:29" at bounding box center [616, 663] width 1232 height 5
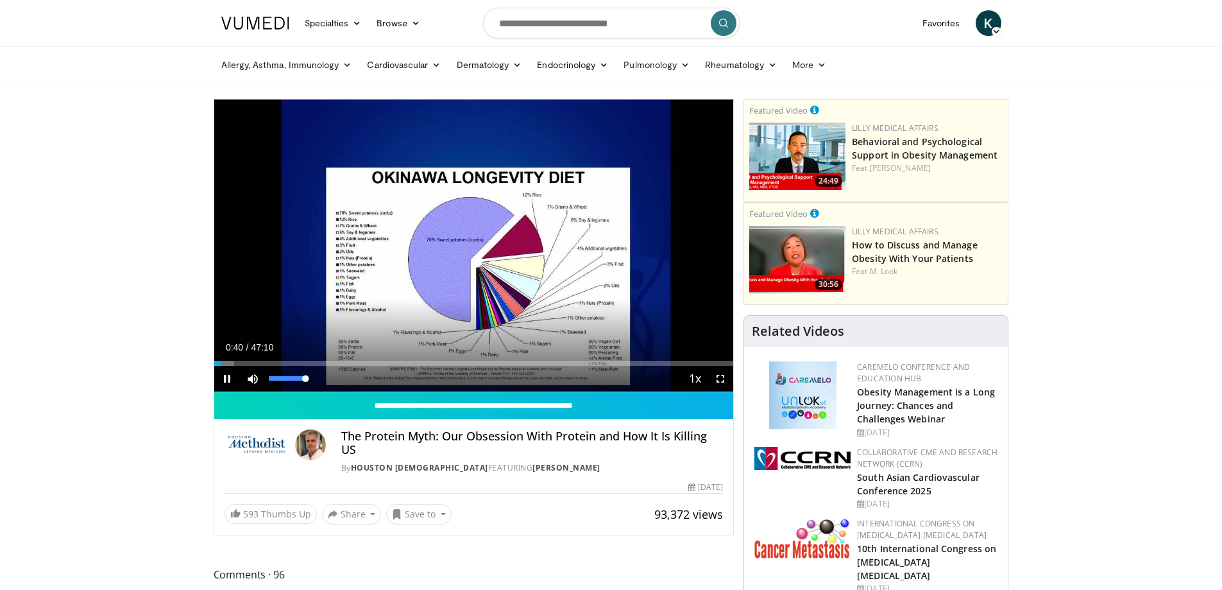
drag, startPoint x: 298, startPoint y: 378, endPoint x: 313, endPoint y: 378, distance: 14.8
click at [313, 378] on div "Mute 100%" at bounding box center [285, 379] width 90 height 26
click at [719, 377] on span "Video Player" at bounding box center [721, 379] width 26 height 26
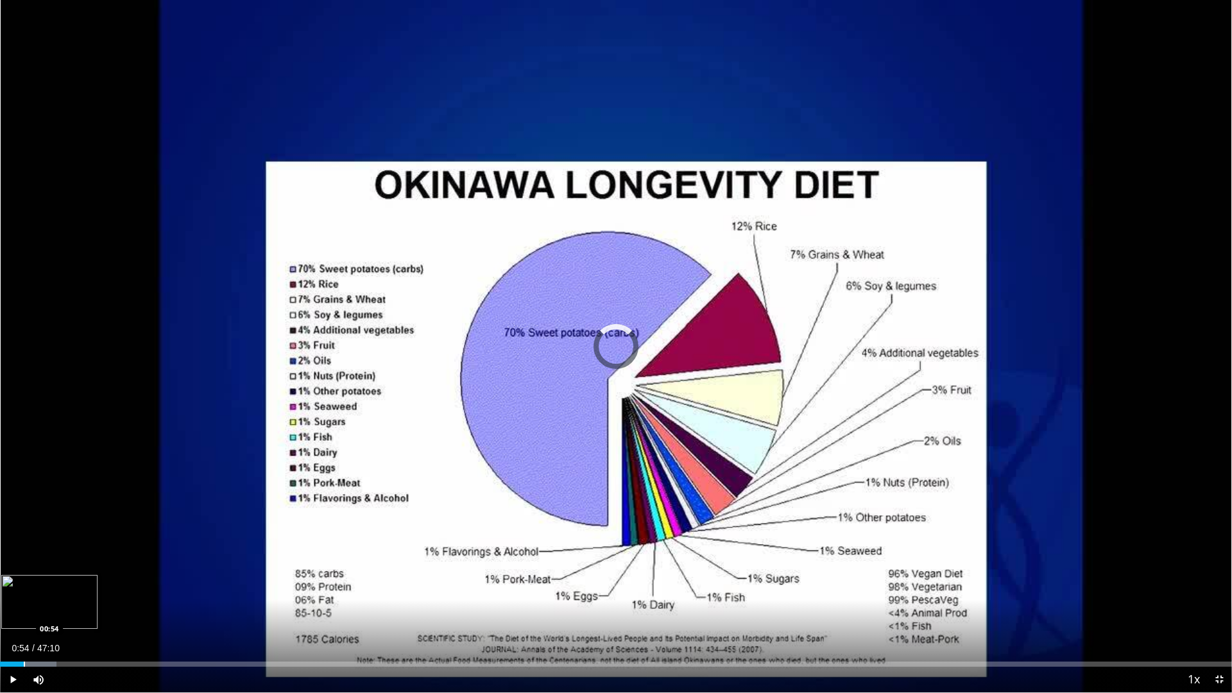
click at [24, 589] on div "Progress Bar" at bounding box center [24, 663] width 1 height 5
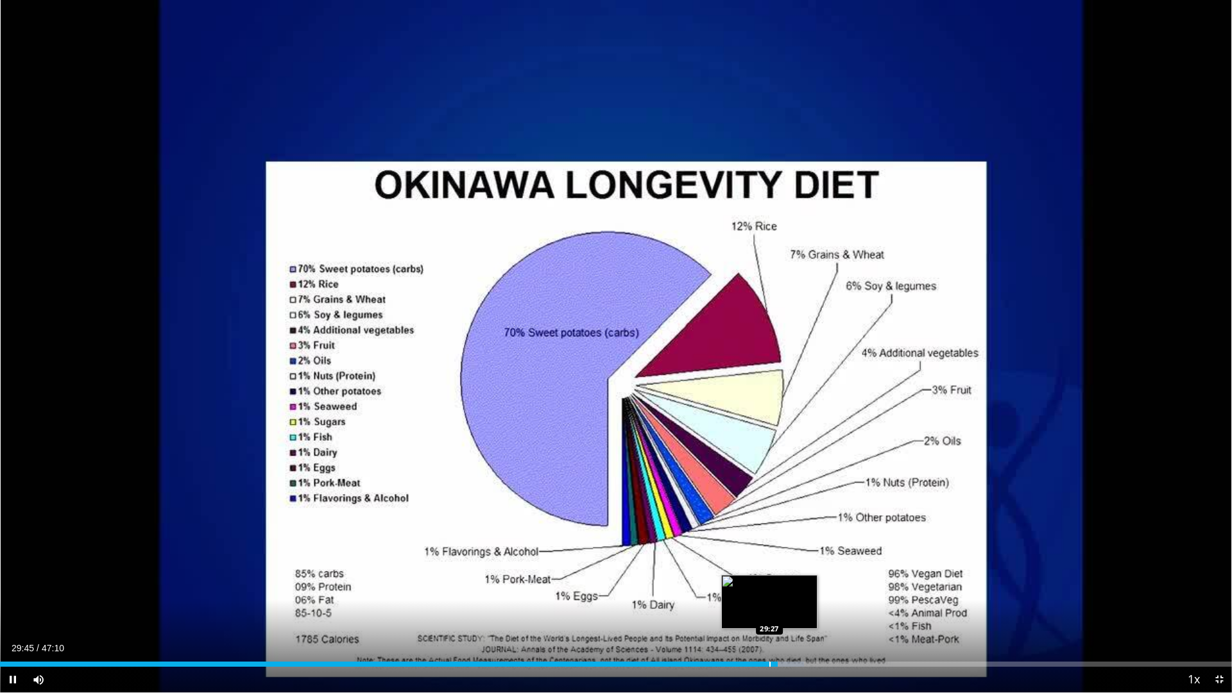
click at [768, 589] on div "Loaded : 65.27% 29:45 29:27" at bounding box center [616, 660] width 1232 height 12
click at [772, 589] on div "Progress Bar" at bounding box center [772, 663] width 1 height 5
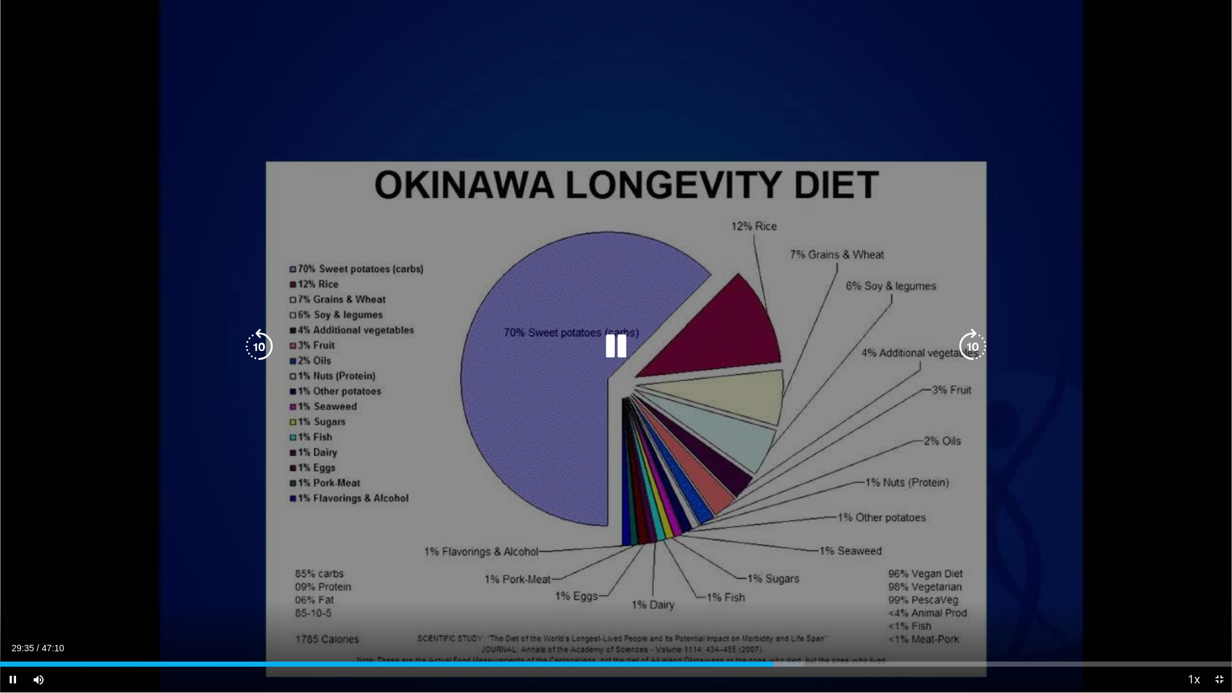
click at [771, 548] on div "10 seconds Tap to unmute" at bounding box center [616, 346] width 1232 height 692
click at [801, 562] on div "10 seconds Tap to unmute" at bounding box center [616, 346] width 1232 height 692
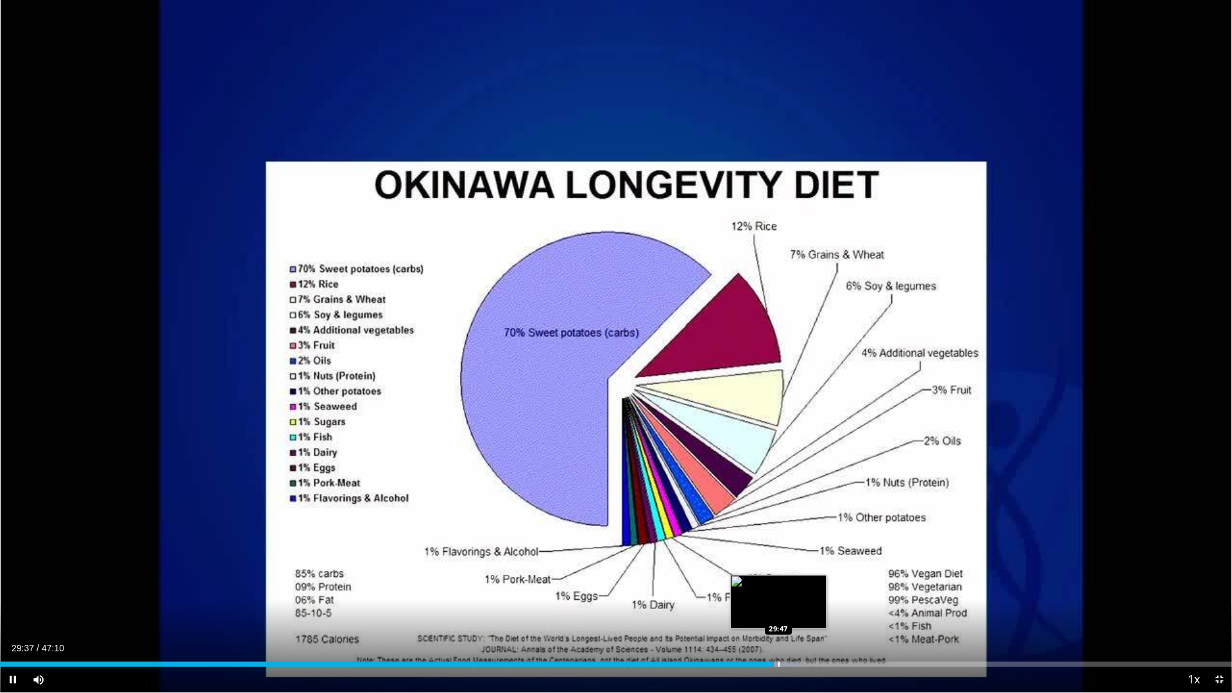
click at [779, 589] on div "Progress Bar" at bounding box center [778, 663] width 1 height 5
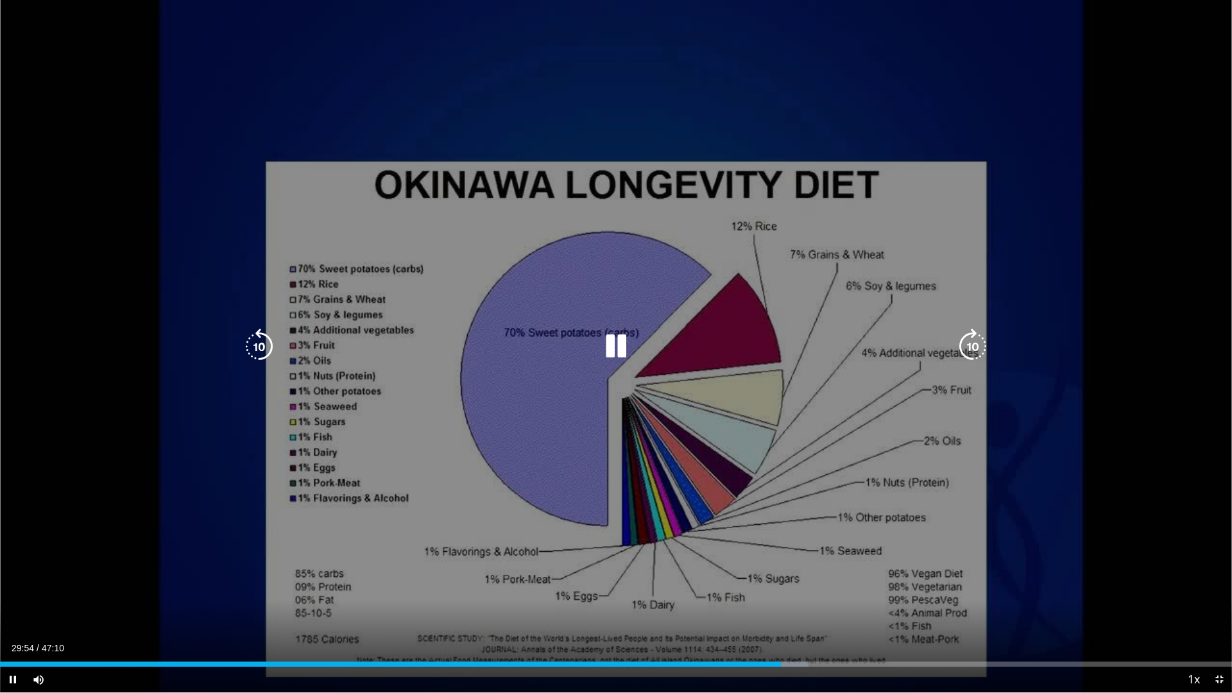
click at [853, 455] on div "10 seconds Tap to unmute" at bounding box center [616, 346] width 1232 height 692
click at [604, 350] on icon "Video Player" at bounding box center [616, 346] width 36 height 36
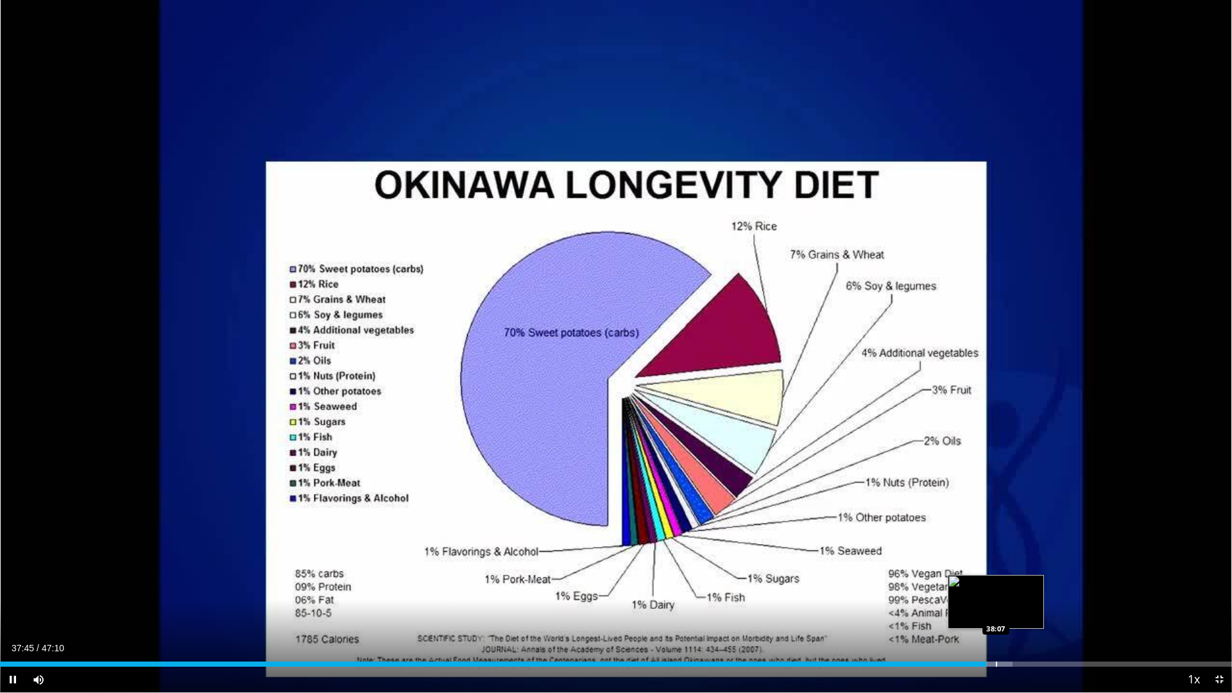
click at [996, 589] on div "Progress Bar" at bounding box center [996, 663] width 1 height 5
click at [1003, 589] on div "Progress Bar" at bounding box center [1003, 663] width 1 height 5
click at [1013, 589] on div "Progress Bar" at bounding box center [1013, 663] width 1 height 5
click at [1021, 589] on div "Progress Bar" at bounding box center [1021, 663] width 1 height 5
click at [1032, 589] on div "Progress Bar" at bounding box center [1031, 663] width 1 height 5
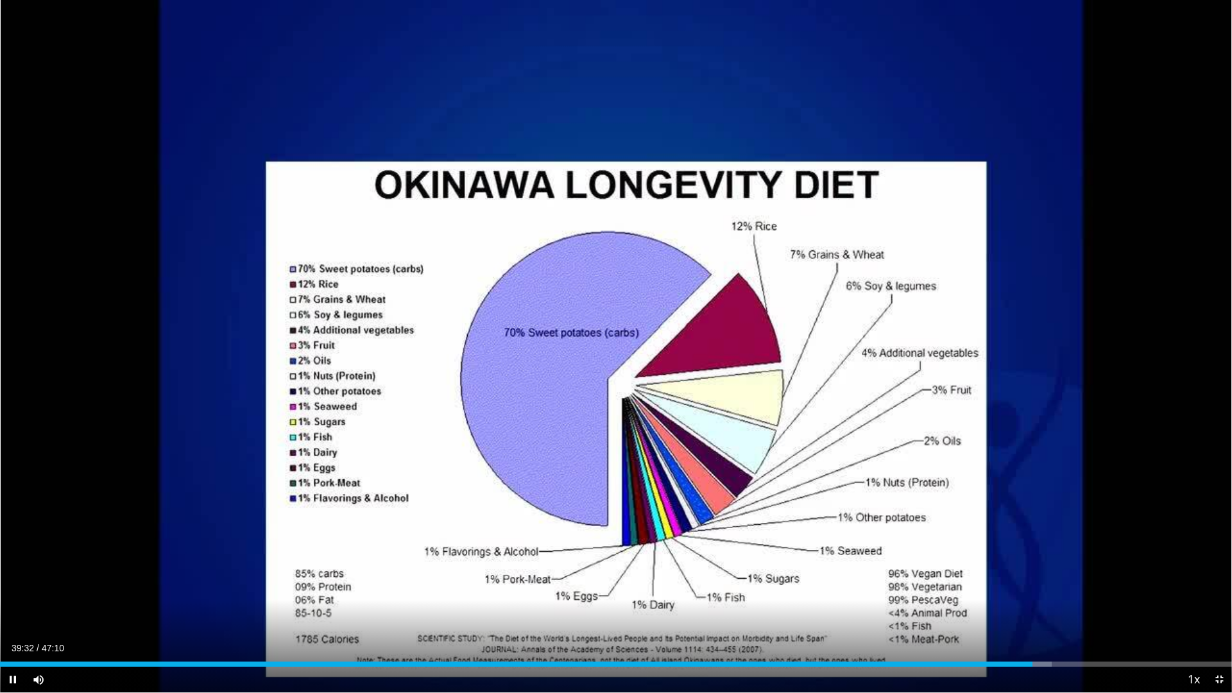
click at [1042, 589] on div "Current Time 39:32 / Duration 47:10 Pause Skip Backward Skip Forward Mute 100% …" at bounding box center [616, 679] width 1232 height 26
click at [1045, 589] on div "Progress Bar" at bounding box center [1045, 663] width 1 height 5
click at [1055, 589] on div "Progress Bar" at bounding box center [1055, 663] width 1 height 5
click at [1053, 589] on div "Progress Bar" at bounding box center [1053, 663] width 1 height 5
click at [1055, 589] on div "Progress Bar" at bounding box center [1055, 663] width 1 height 5
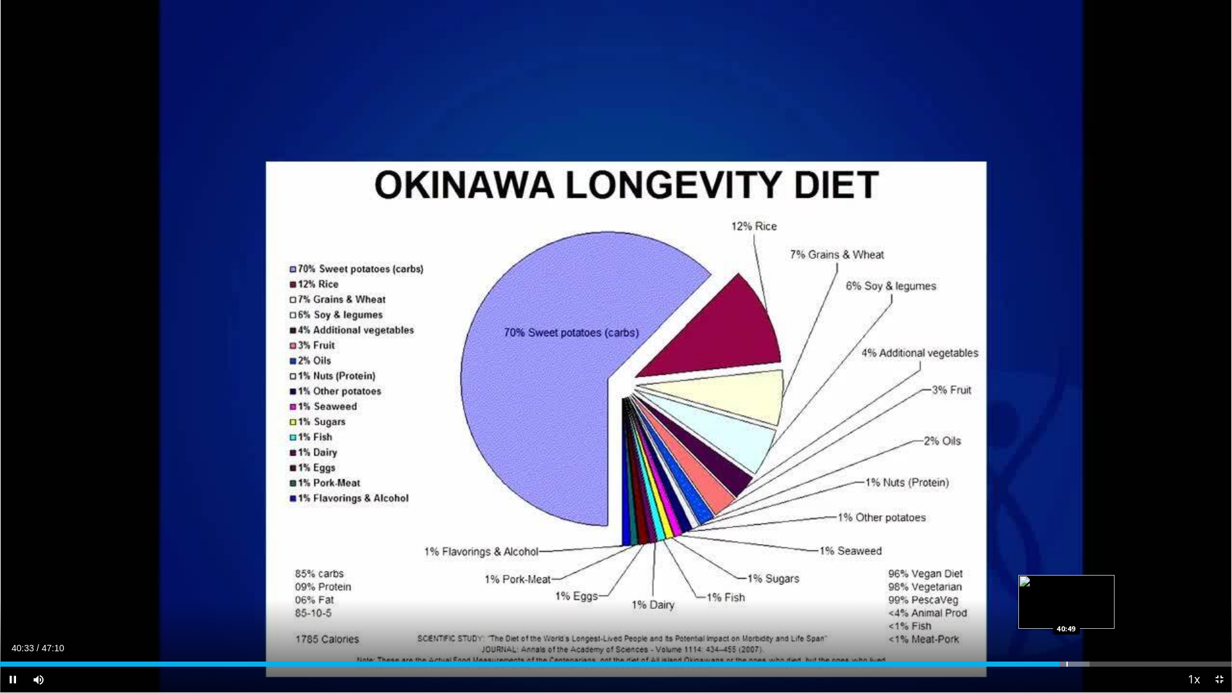
click at [1066, 589] on div "Progress Bar" at bounding box center [1066, 663] width 1 height 5
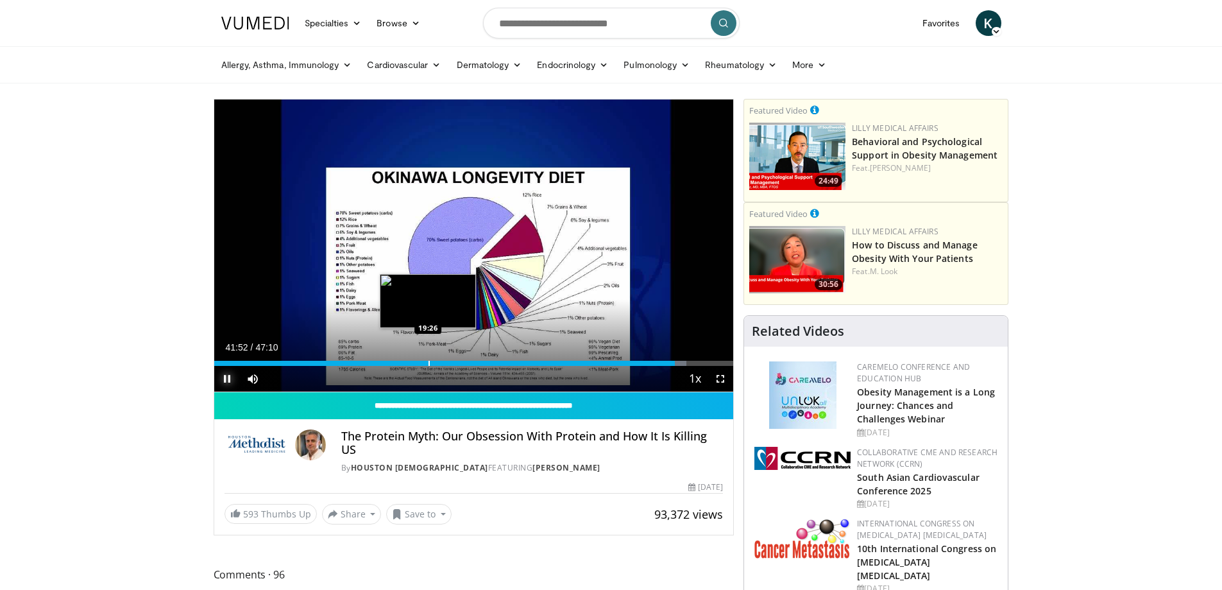
drag, startPoint x: 229, startPoint y: 374, endPoint x: 284, endPoint y: 364, distance: 56.1
click at [229, 374] on span "Video Player" at bounding box center [227, 379] width 26 height 26
